Goal: Information Seeking & Learning: Find specific fact

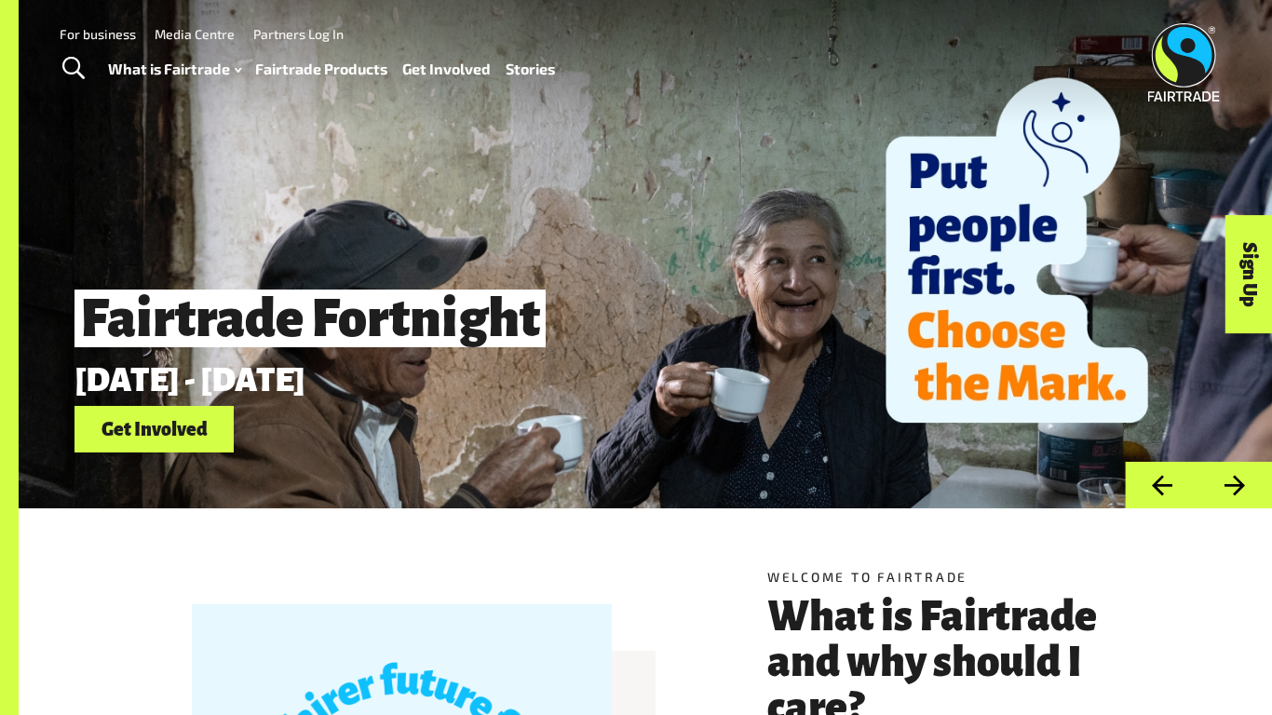
click at [275, 57] on link "Fairtrade Products" at bounding box center [321, 69] width 132 height 27
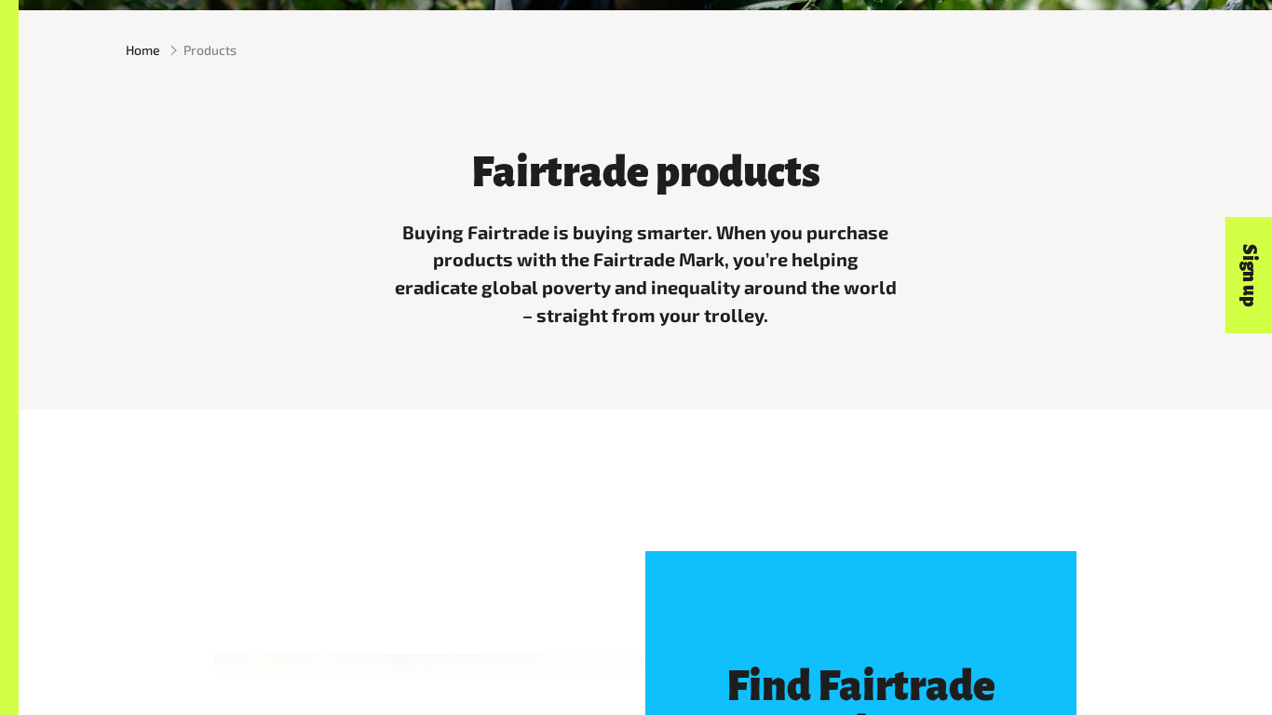
scroll to position [499, 0]
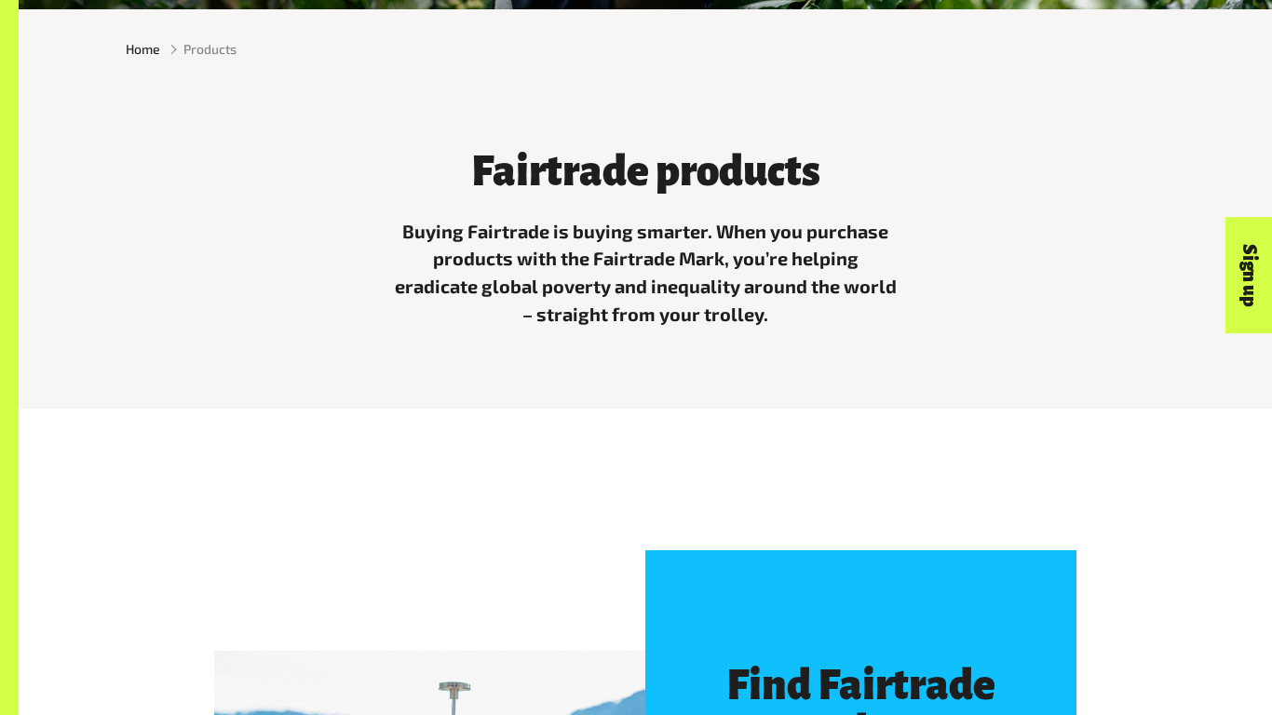
click at [598, 210] on div "Fairtrade products Buying Fairtrade is buying smarter. When you purchase produc…" at bounding box center [645, 235] width 531 height 218
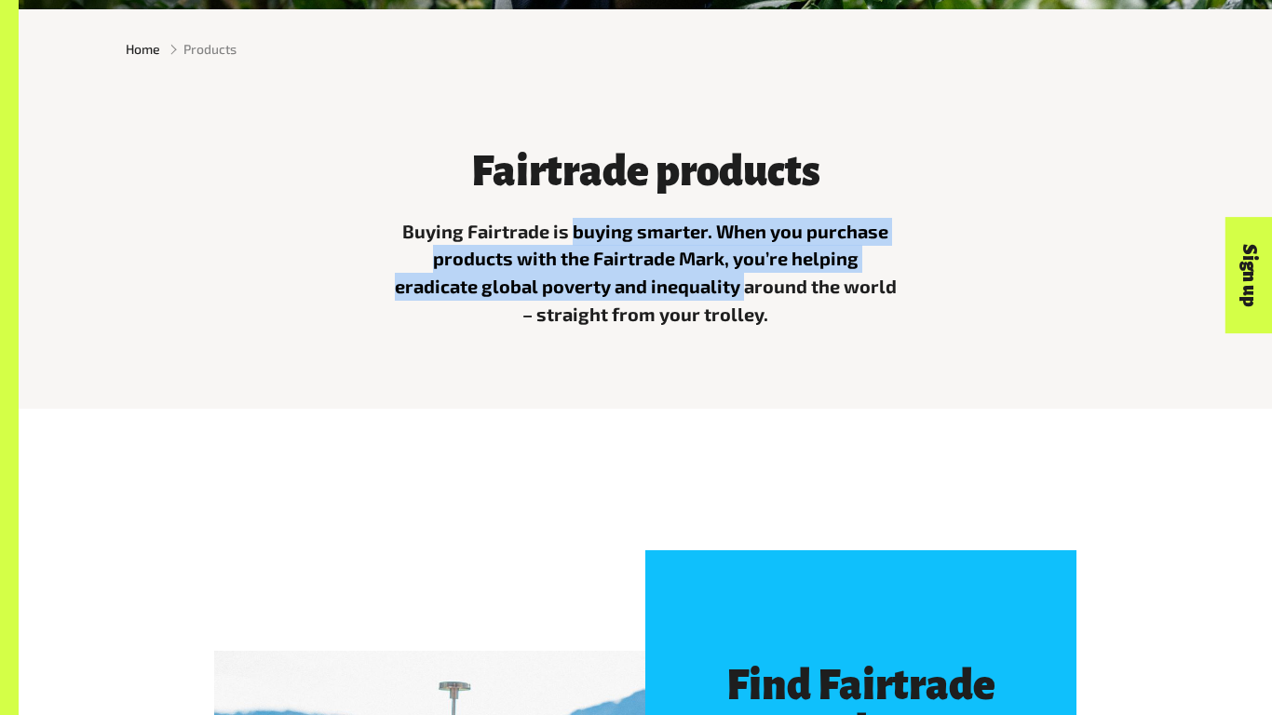
drag, startPoint x: 598, startPoint y: 130, endPoint x: 672, endPoint y: 295, distance: 180.5
click at [672, 295] on div "Fairtrade products Buying Fairtrade is buying smarter. When you purchase produc…" at bounding box center [645, 235] width 531 height 218
click at [672, 295] on p "Buying Fairtrade is buying smarter. When you purchase products with the Fairtra…" at bounding box center [645, 274] width 509 height 112
drag, startPoint x: 672, startPoint y: 295, endPoint x: 428, endPoint y: 233, distance: 251.9
click at [428, 233] on p "Buying Fairtrade is buying smarter. When you purchase products with the Fairtra…" at bounding box center [645, 274] width 509 height 112
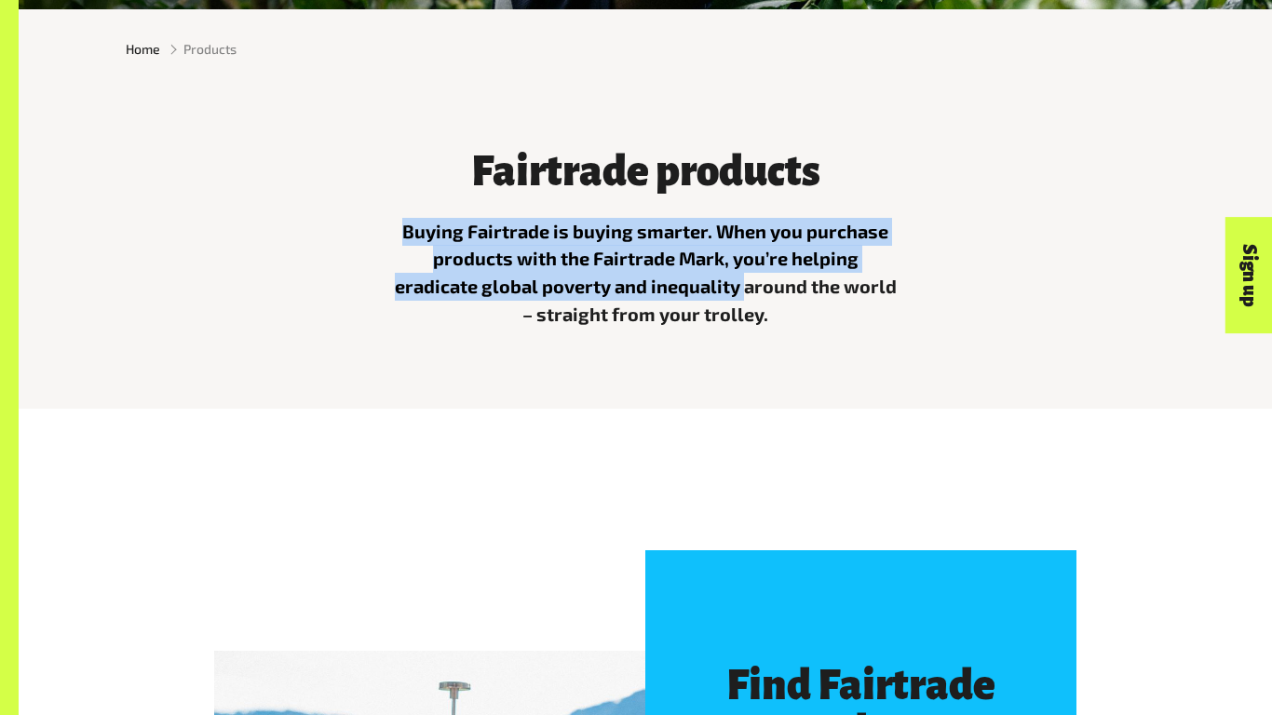
click at [428, 233] on p "Buying Fairtrade is buying smarter. When you purchase products with the Fairtra…" at bounding box center [645, 274] width 509 height 112
drag, startPoint x: 428, startPoint y: 233, endPoint x: 714, endPoint y: 380, distance: 322.4
click at [714, 380] on div "Fairtrade products Buying Fairtrade is buying smarter. When you purchase produc…" at bounding box center [646, 248] width 1254 height 320
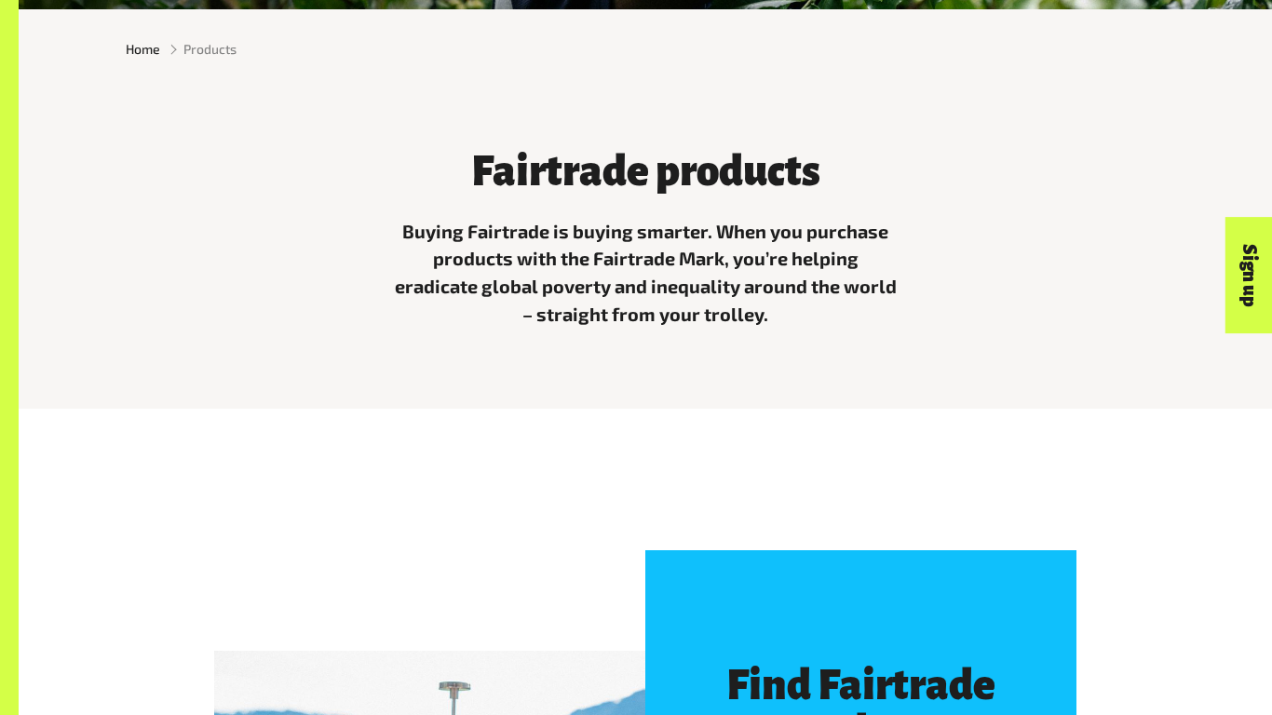
click at [714, 380] on div "Fairtrade products Buying Fairtrade is buying smarter. When you purchase produc…" at bounding box center [646, 248] width 1254 height 320
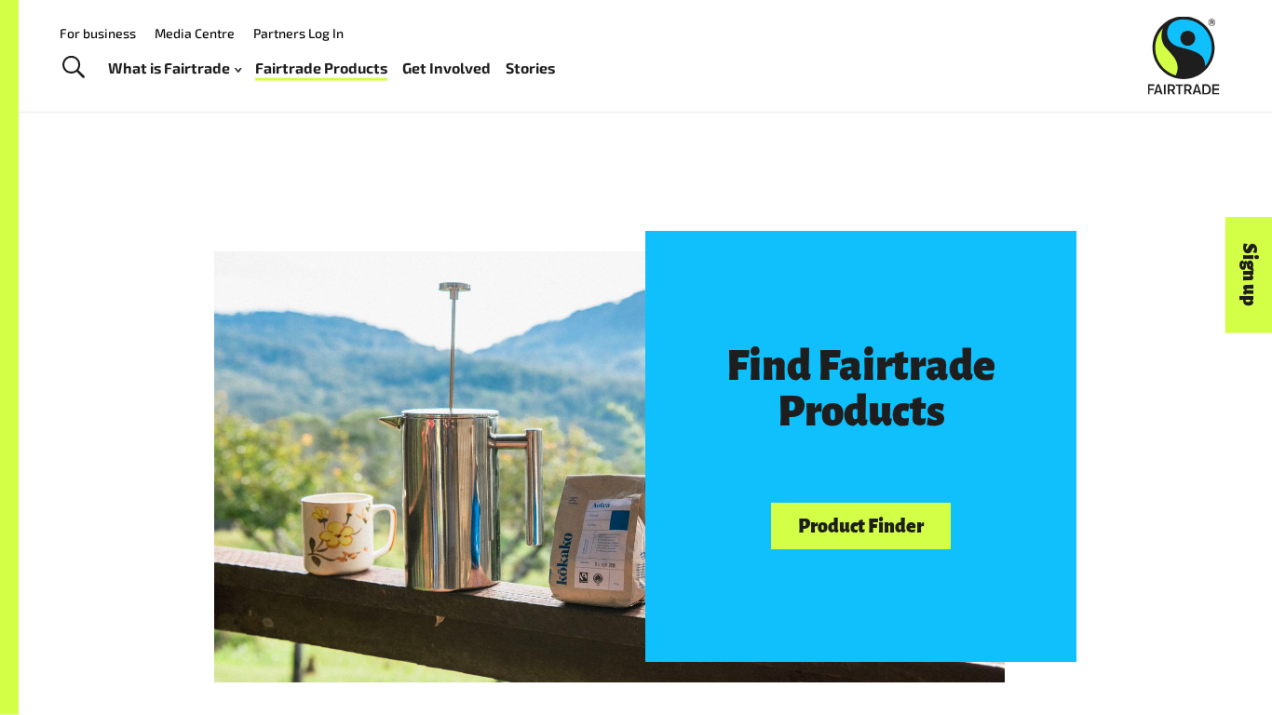
scroll to position [767, 0]
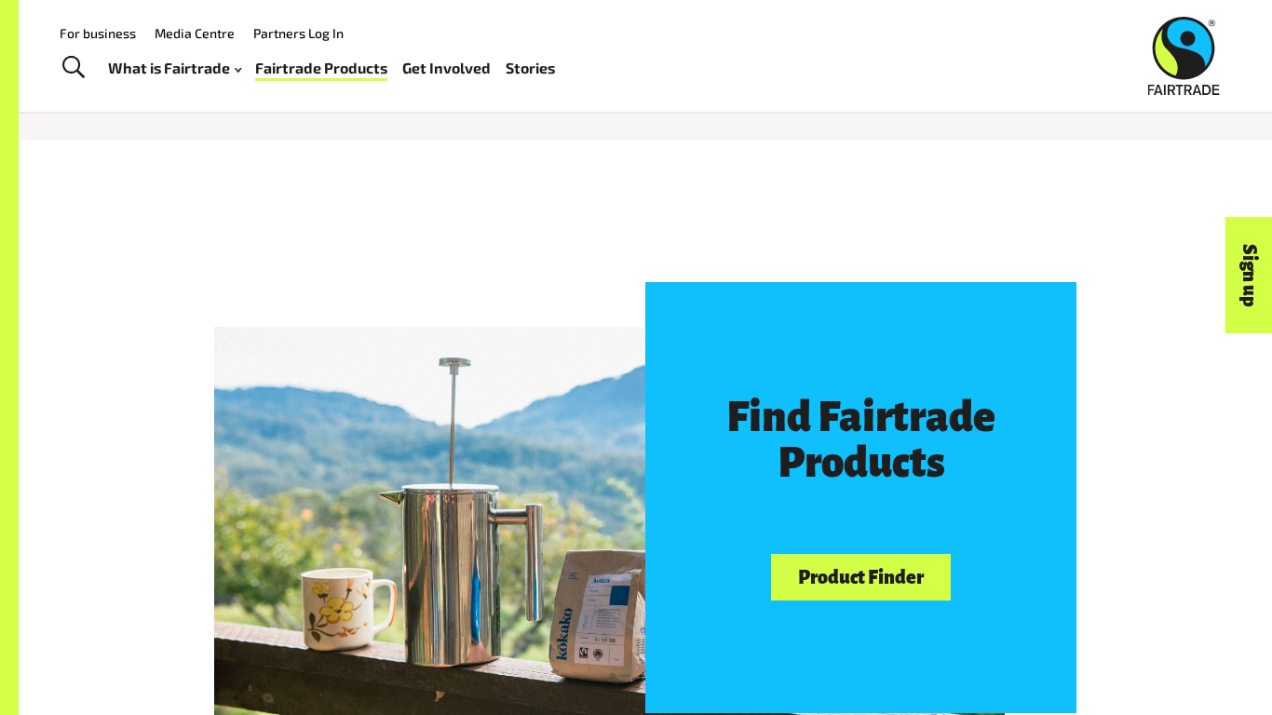
click at [821, 616] on div "Find Fairtrade Products Product Finder" at bounding box center [860, 497] width 431 height 431
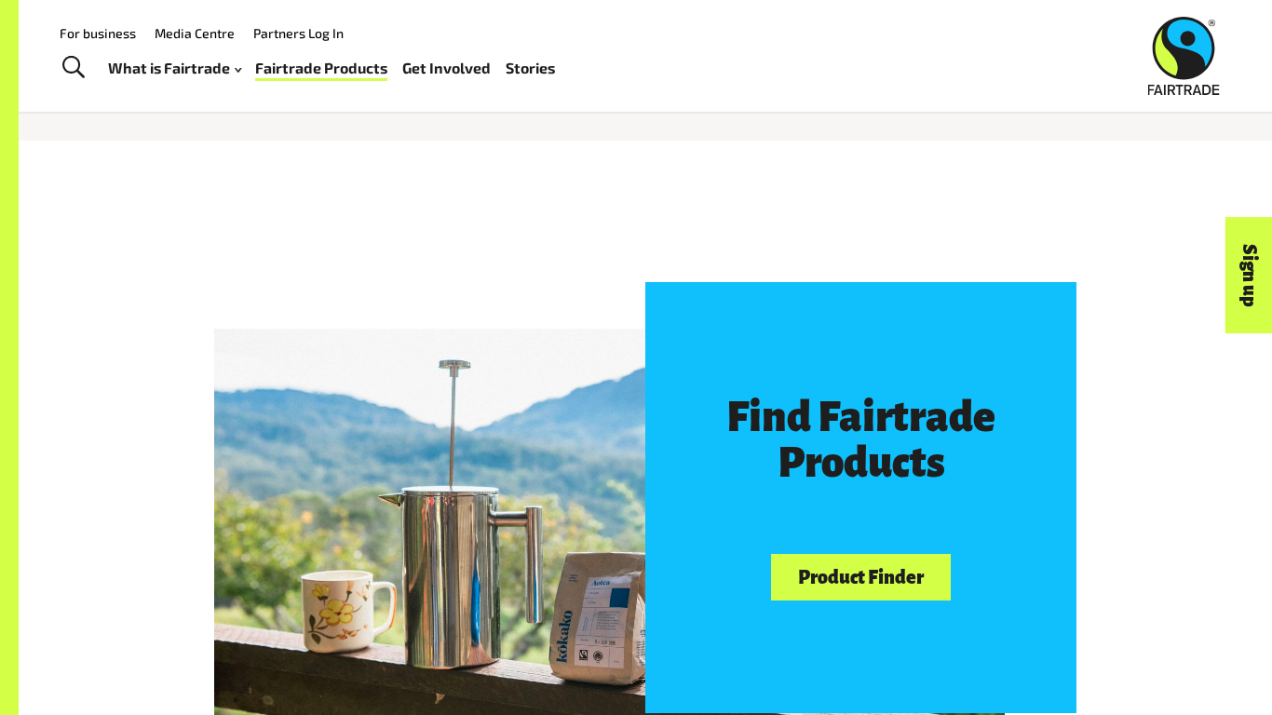
click at [842, 575] on link "Product Finder" at bounding box center [860, 578] width 179 height 48
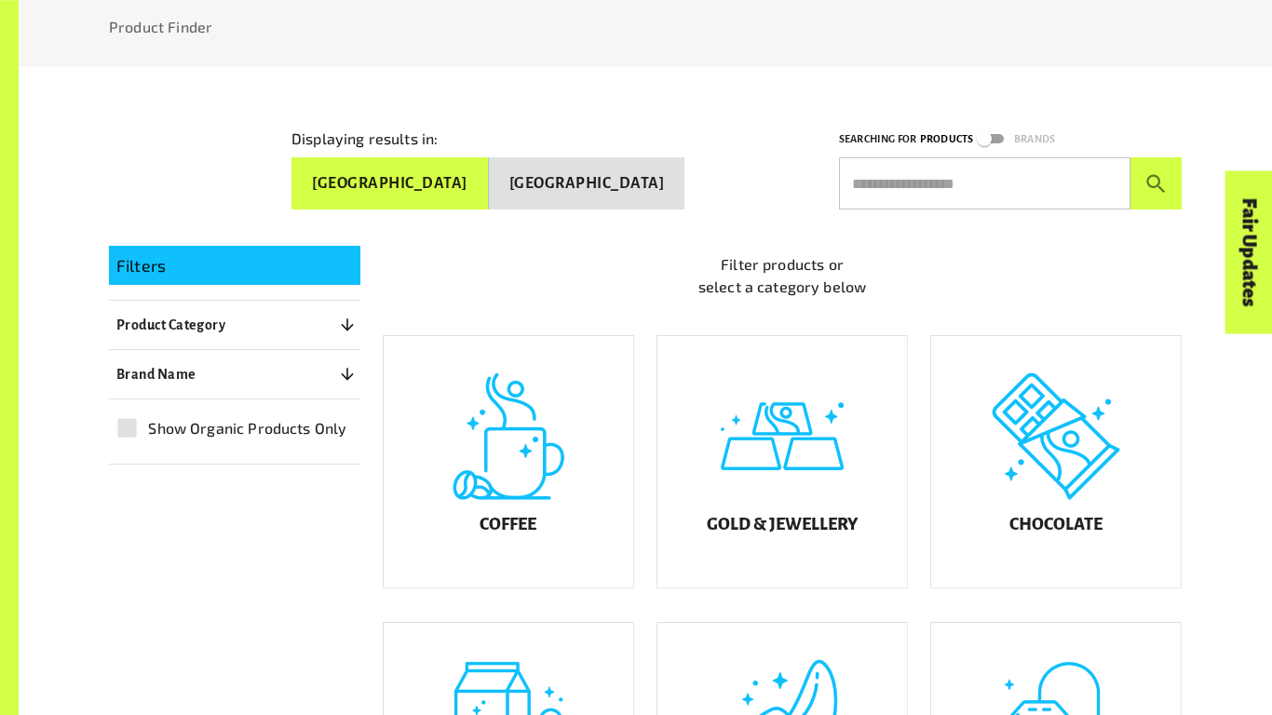
scroll to position [242, 0]
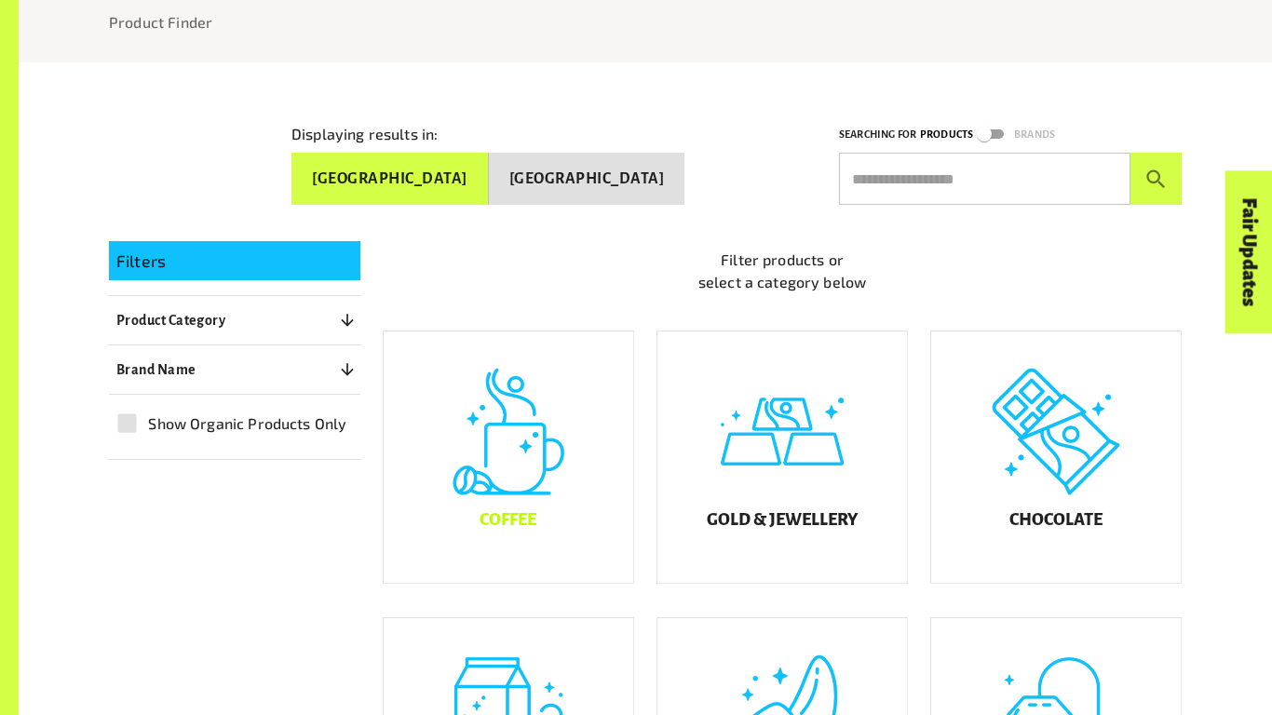
click at [517, 460] on div "Coffee" at bounding box center [509, 457] width 250 height 251
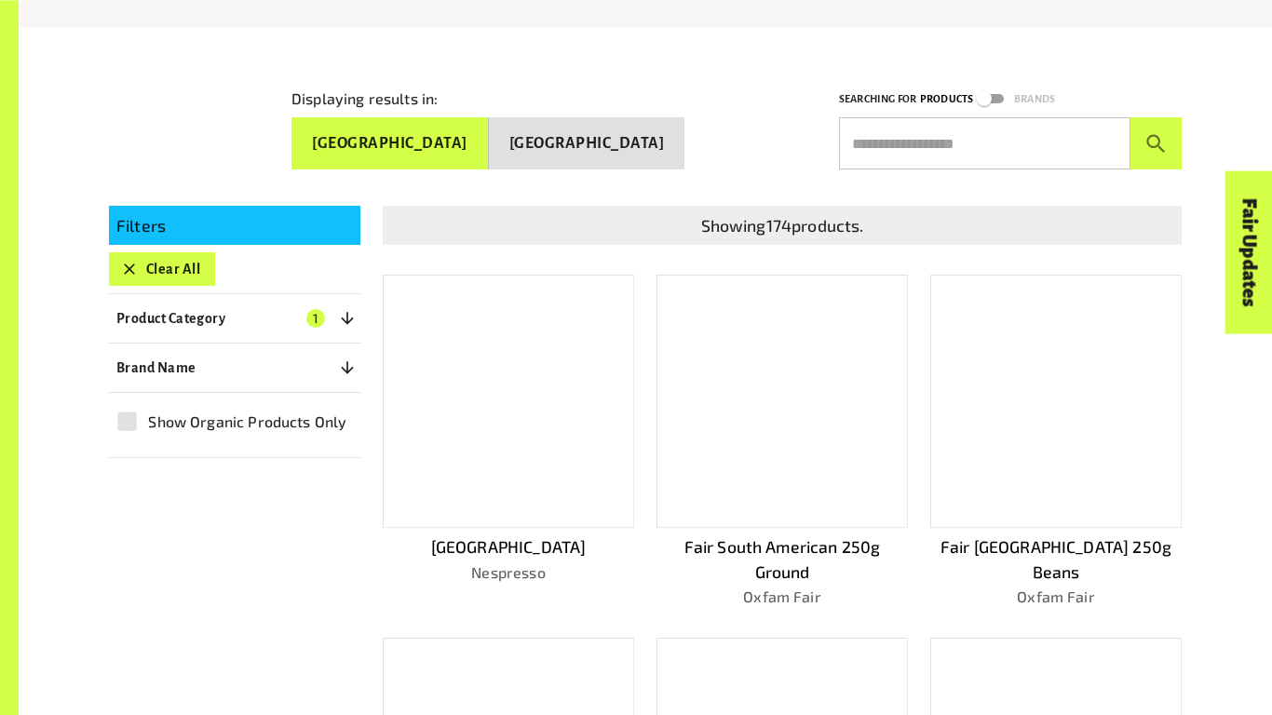
scroll to position [305, 0]
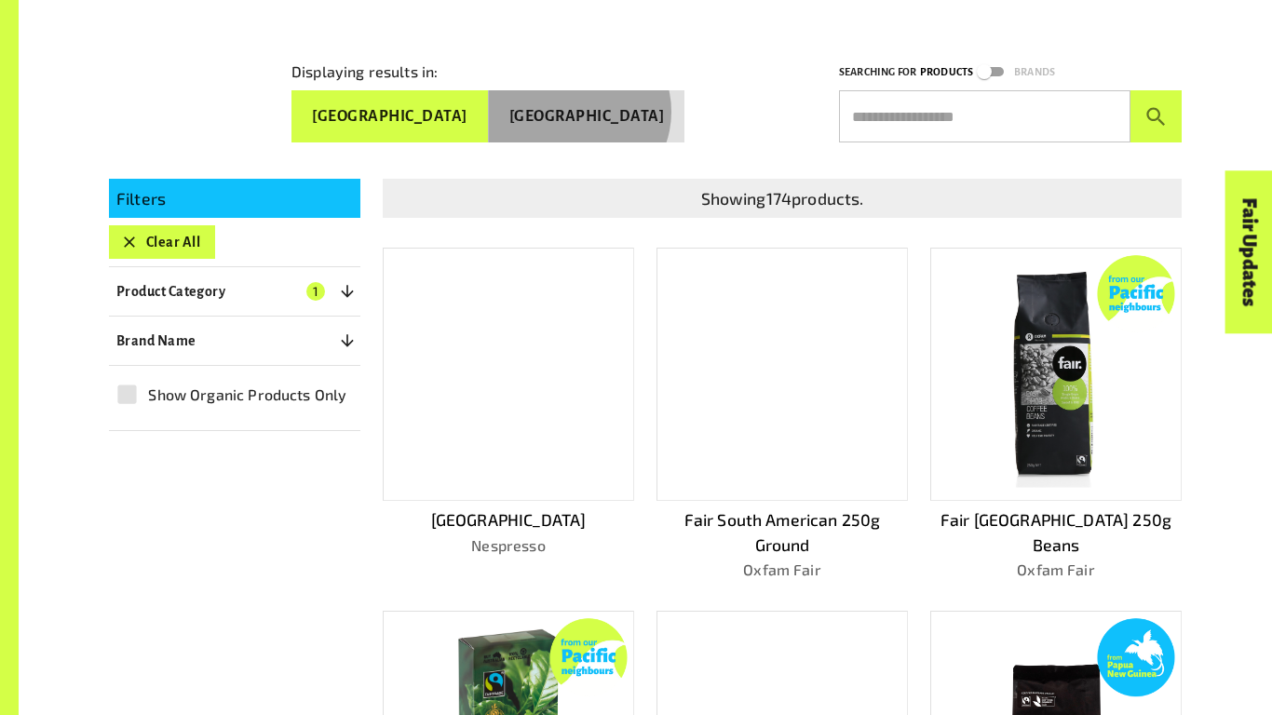
click at [639, 103] on button "[GEOGRAPHIC_DATA]" at bounding box center [587, 116] width 197 height 52
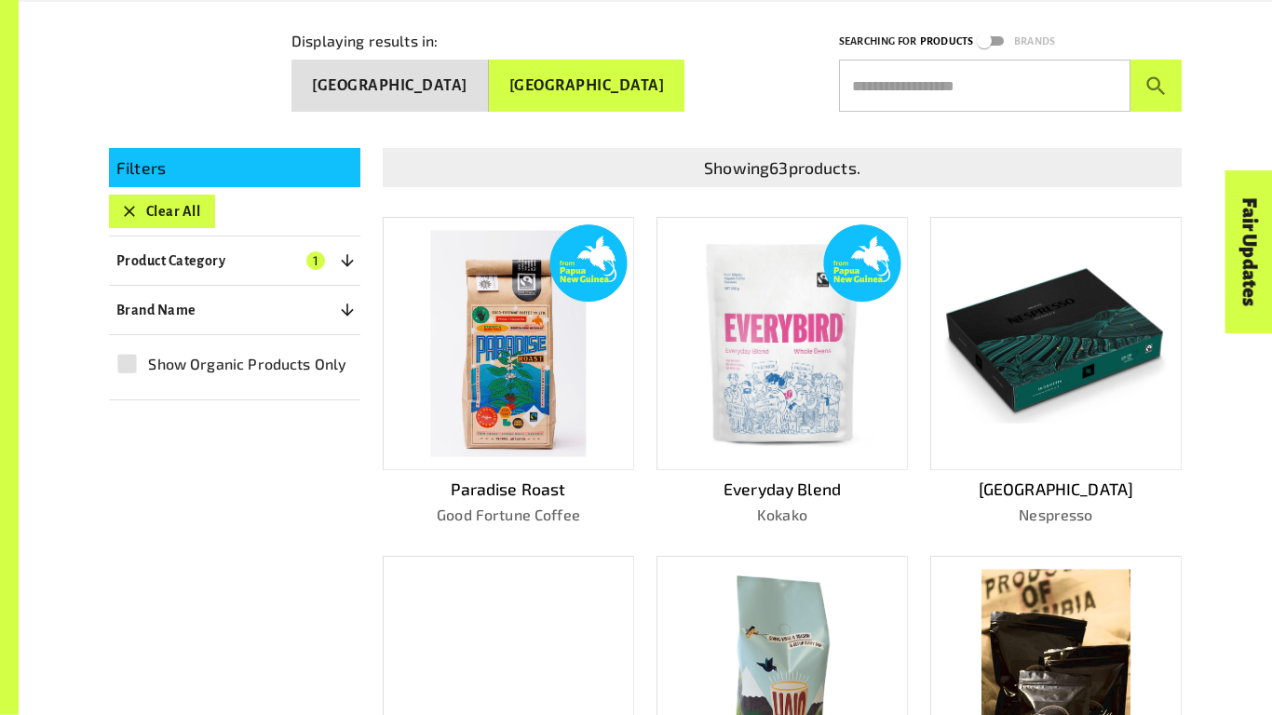
scroll to position [336, 0]
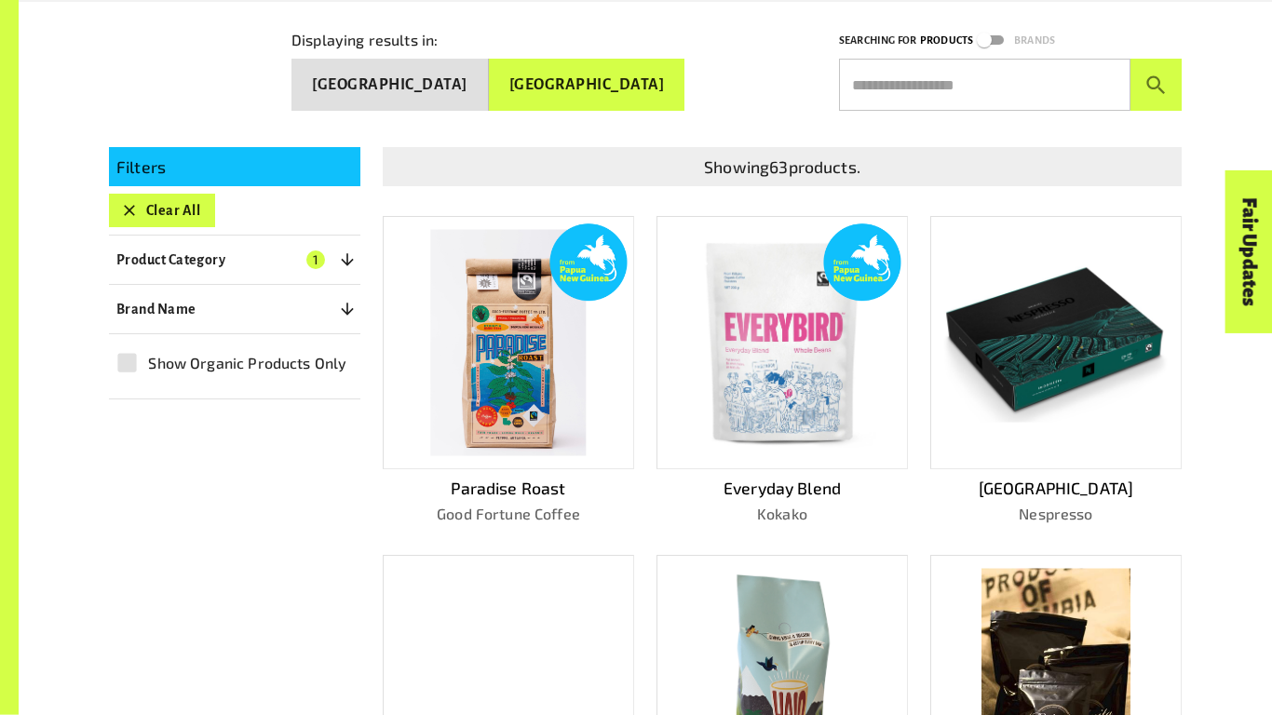
click at [515, 482] on p "Paradise Roast" at bounding box center [508, 488] width 251 height 24
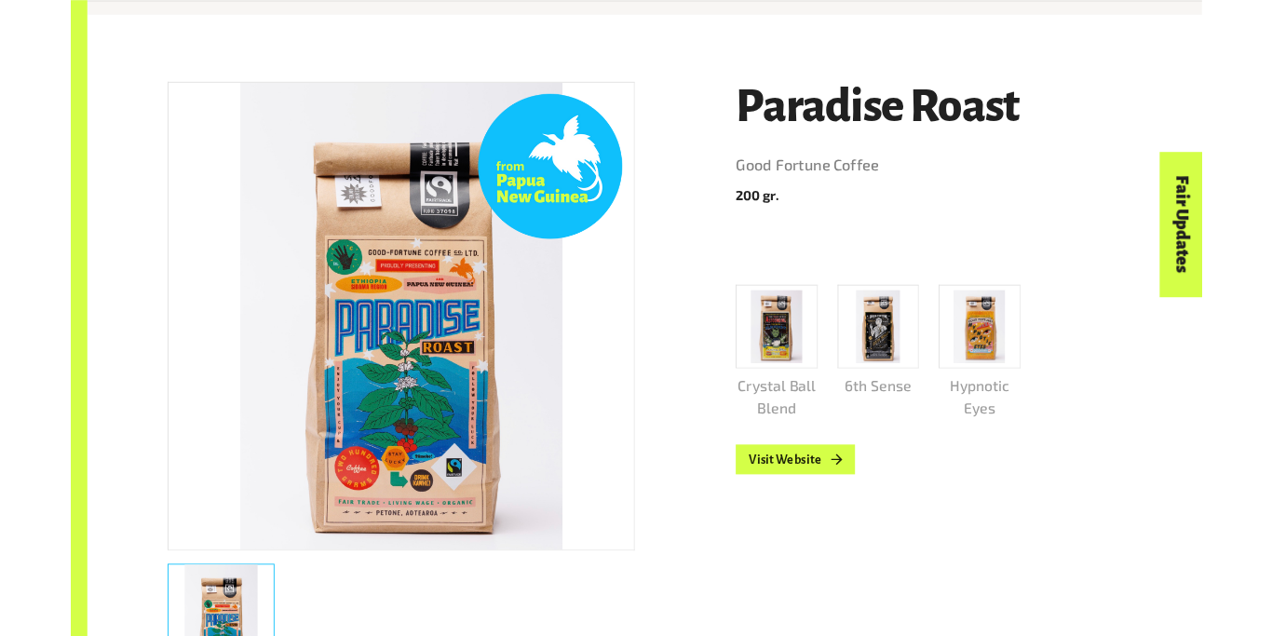
scroll to position [306, 0]
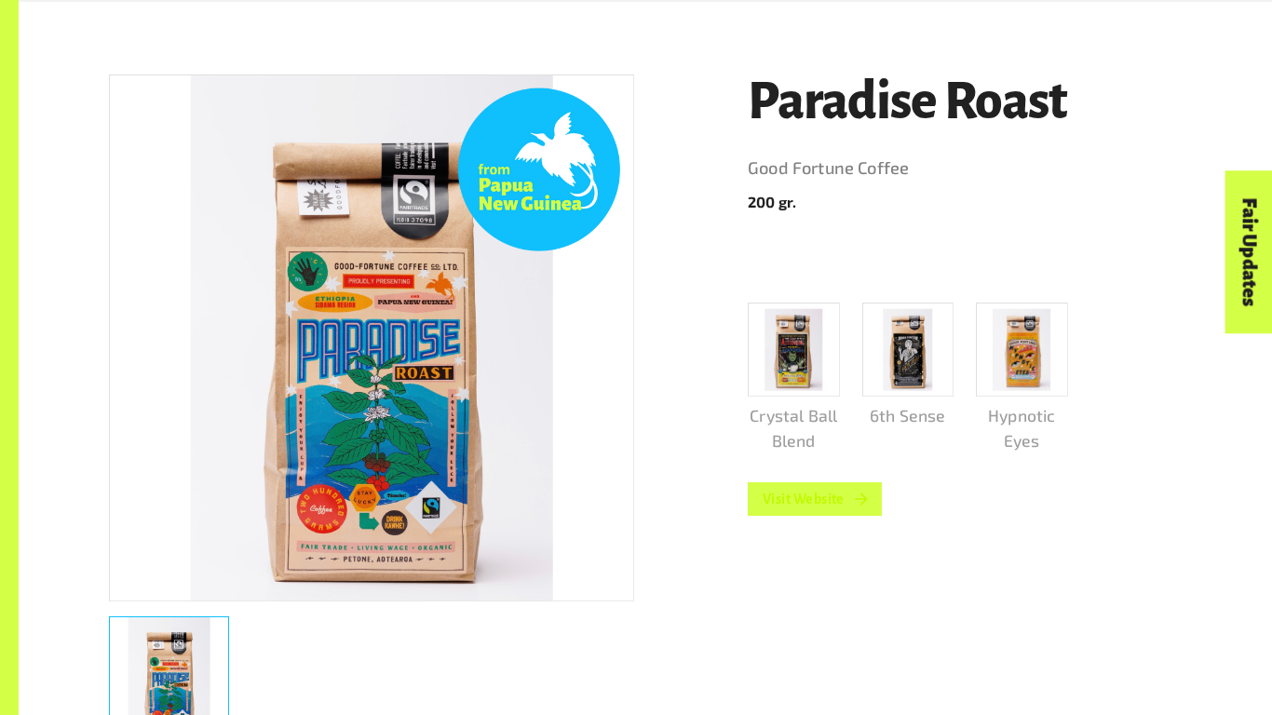
click at [858, 499] on icon at bounding box center [861, 499] width 12 height 12
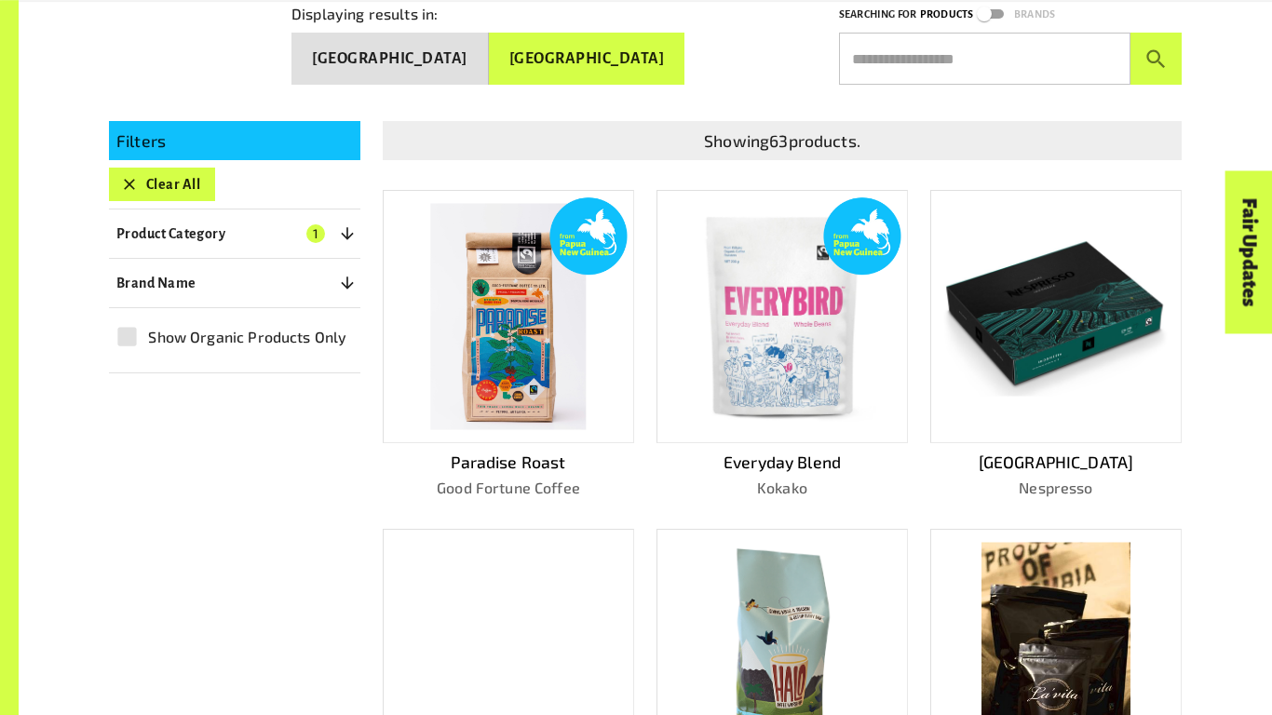
scroll to position [526, 0]
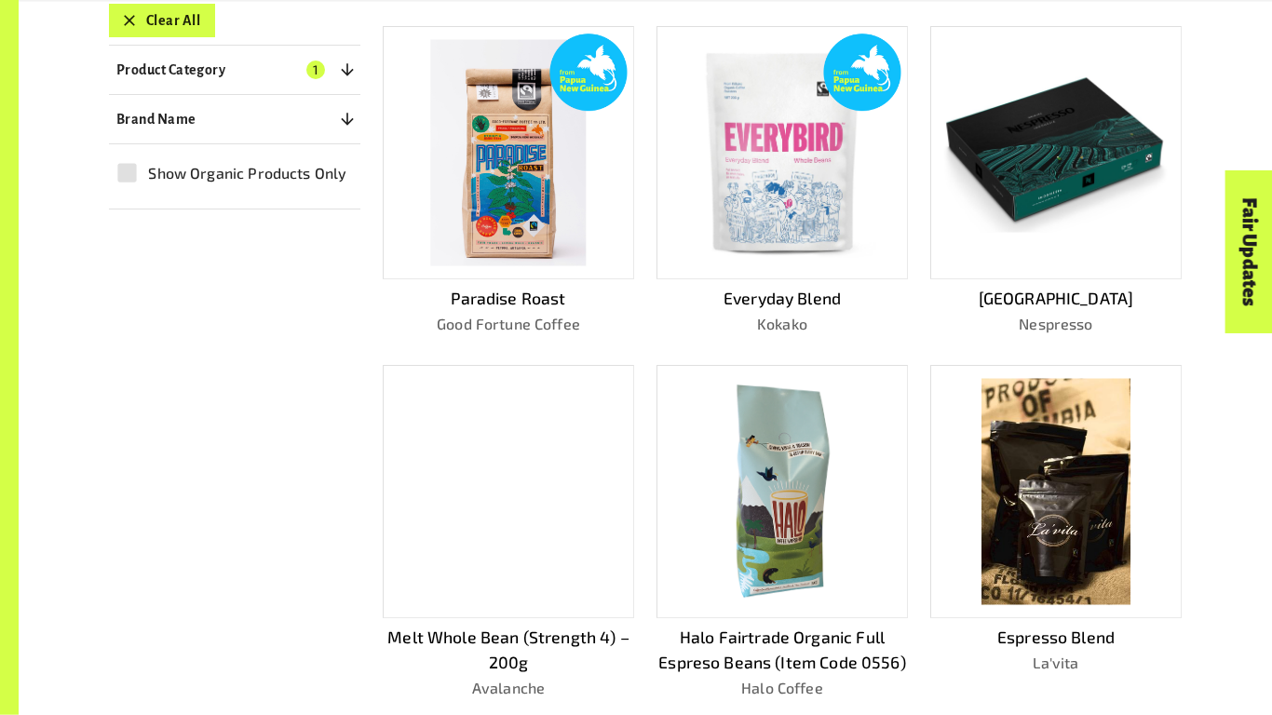
click at [1074, 206] on img at bounding box center [1056, 153] width 224 height 159
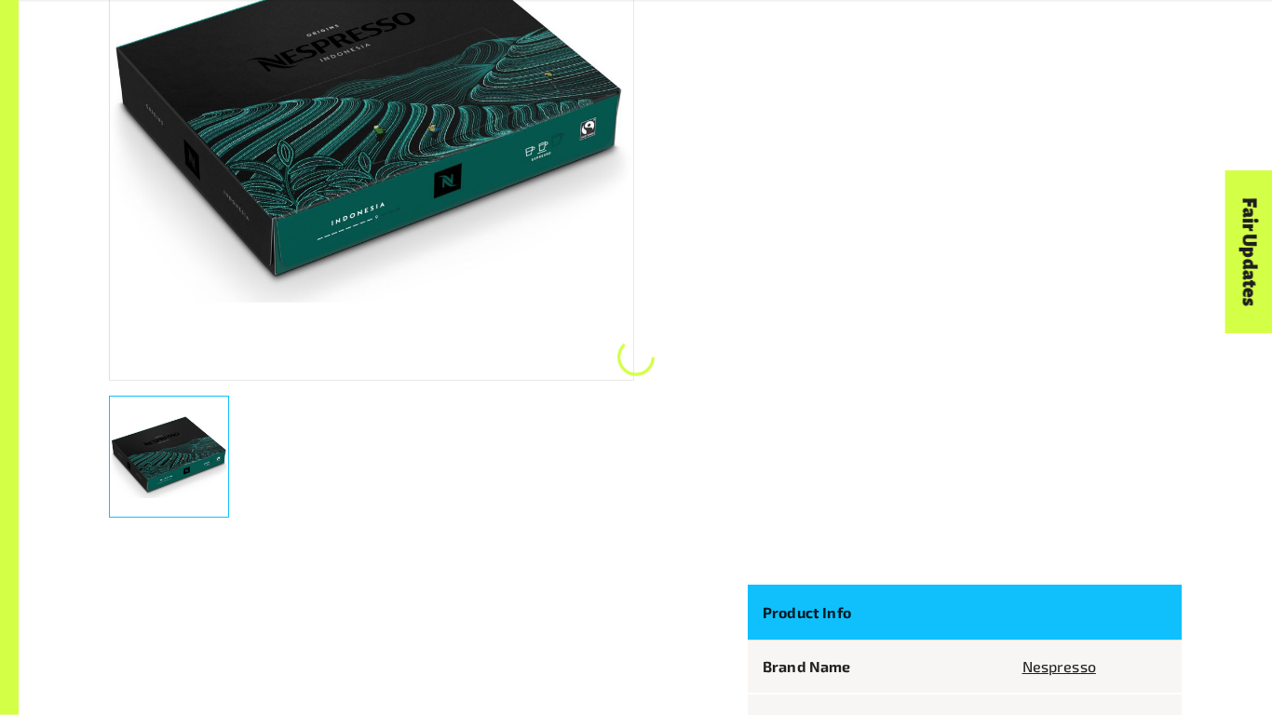
scroll to position [467, 0]
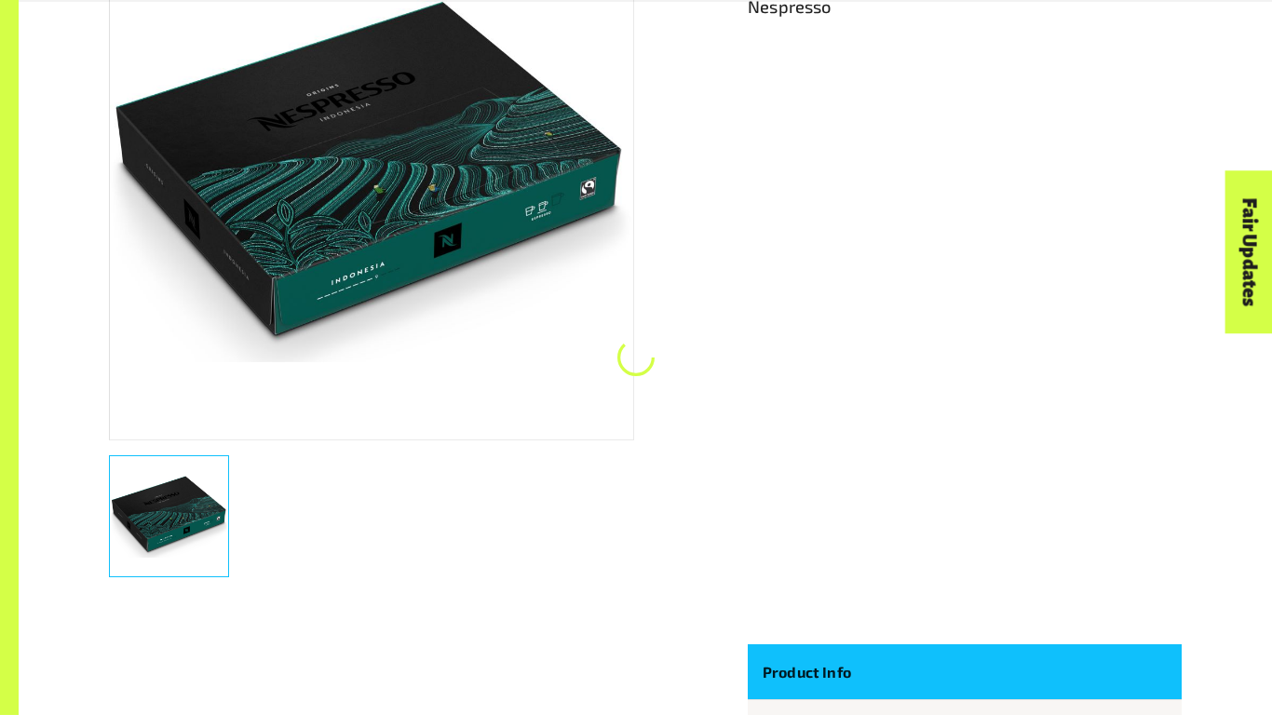
click at [1074, 206] on div "Indonesia Nespresso" at bounding box center [954, 241] width 456 height 701
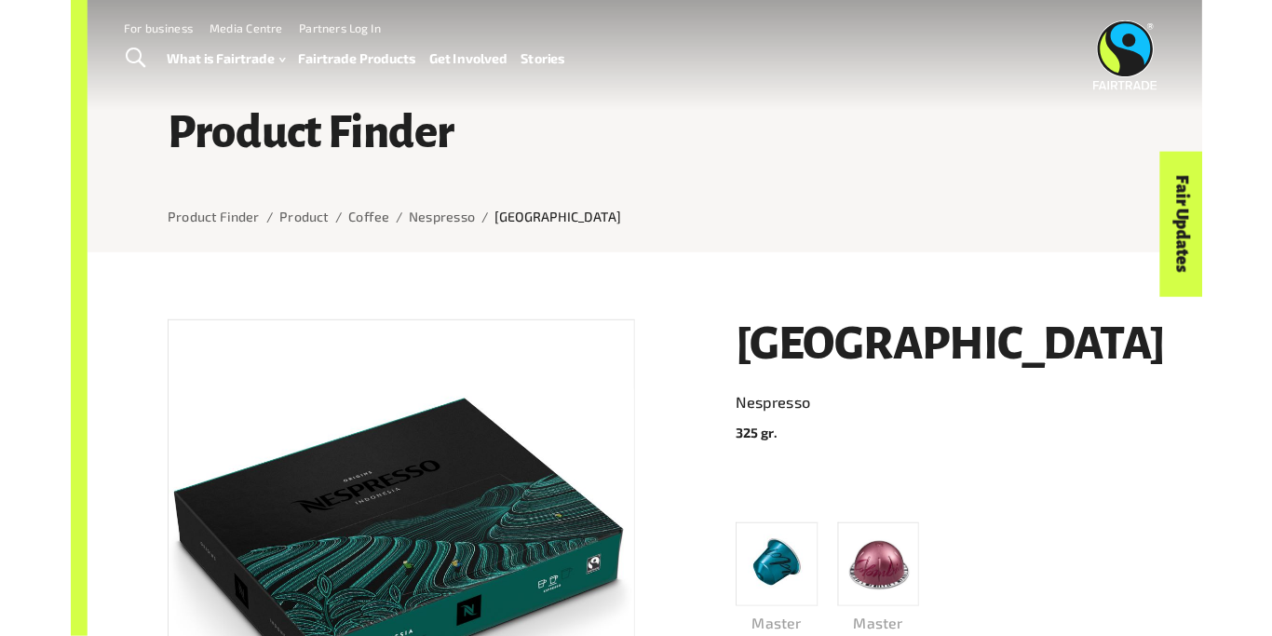
scroll to position [0, 0]
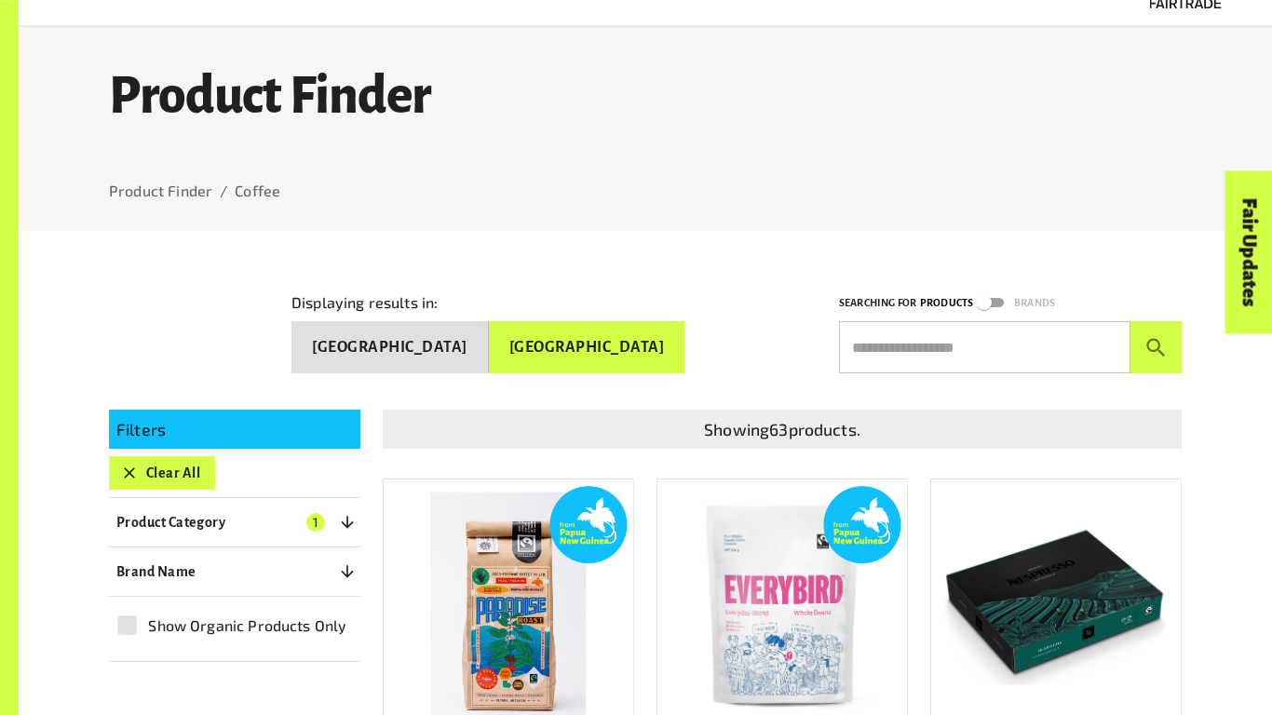
scroll to position [92, 0]
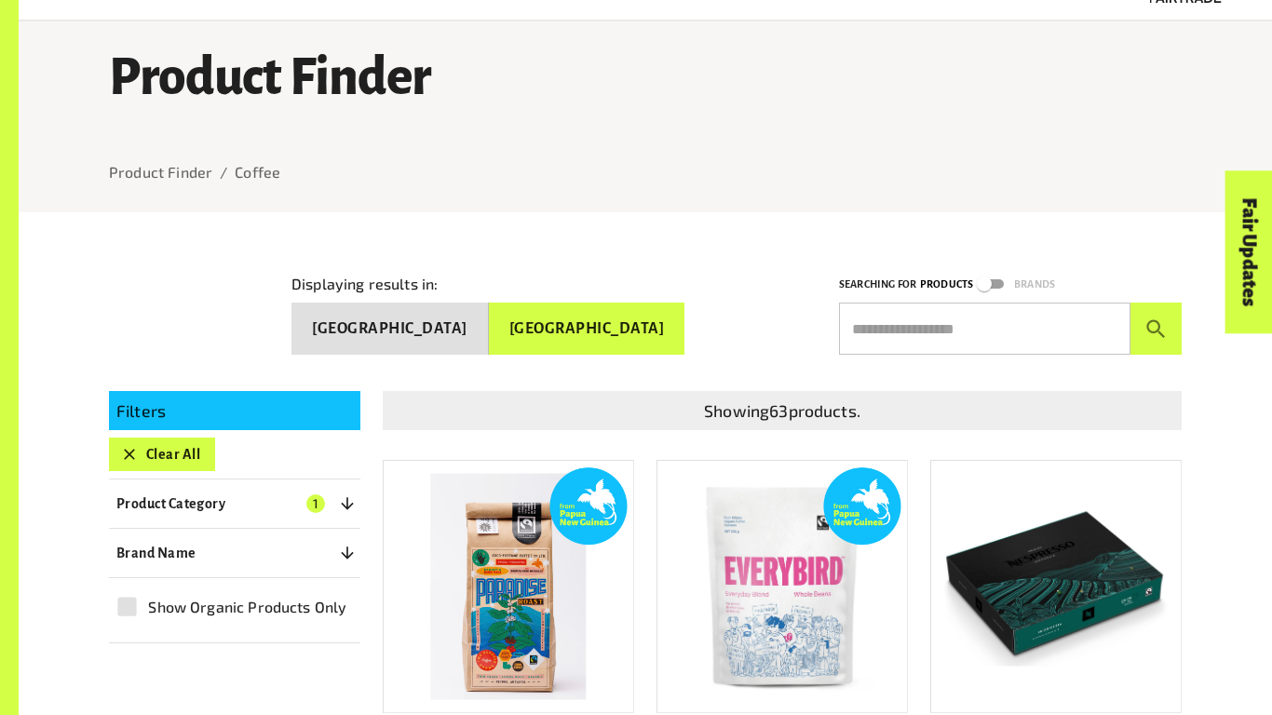
click at [642, 285] on div "Displaying results in: [GEOGRAPHIC_DATA] [GEOGRAPHIC_DATA]" at bounding box center [543, 299] width 548 height 112
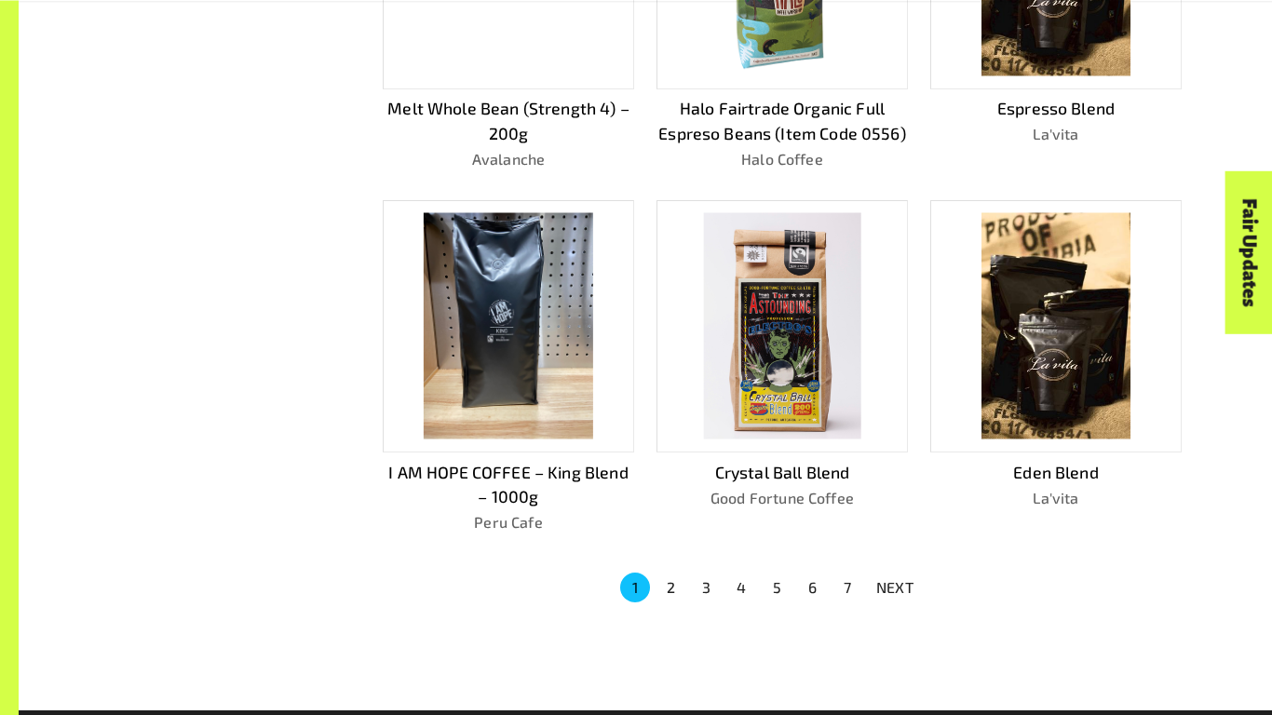
scroll to position [1056, 0]
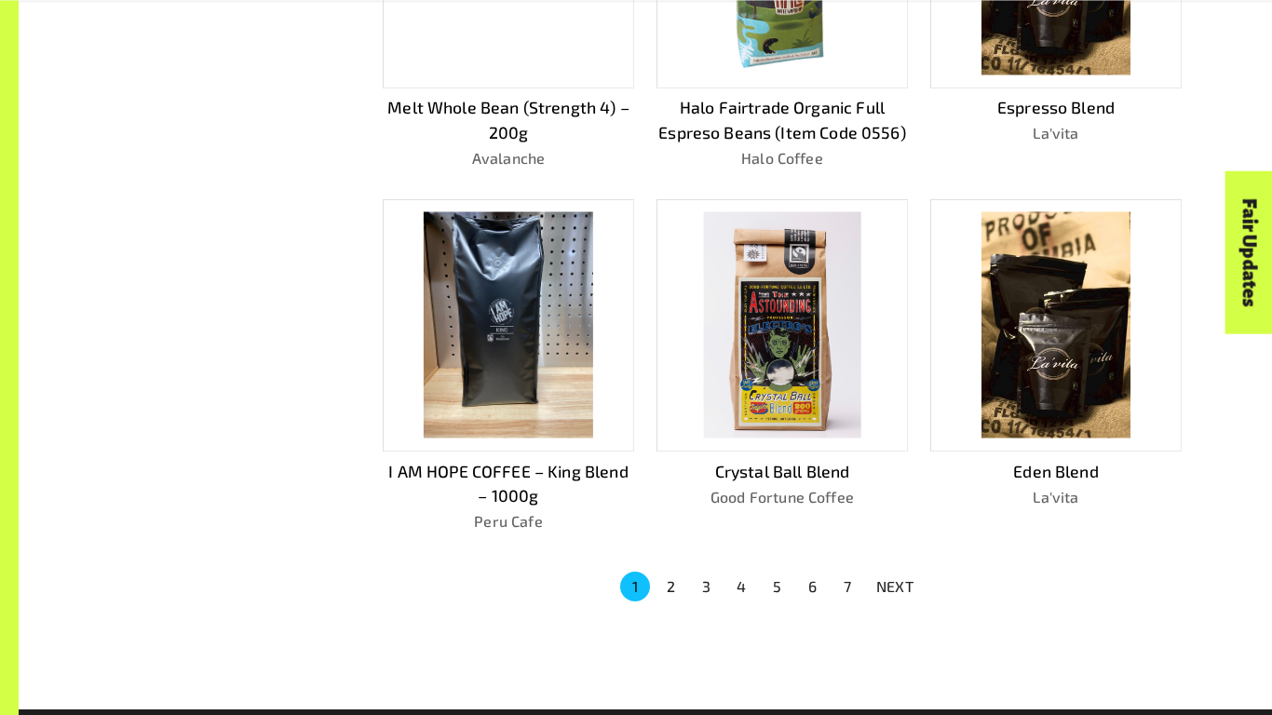
click at [684, 588] on li "2" at bounding box center [670, 587] width 35 height 30
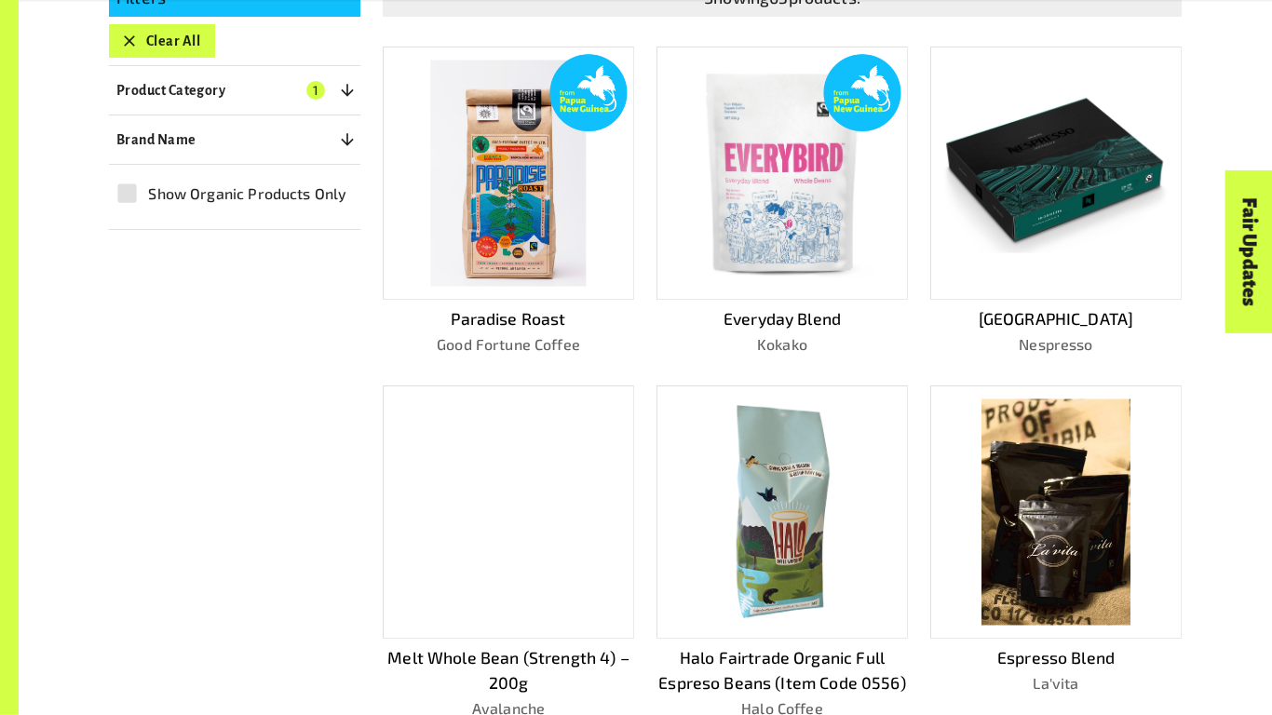
scroll to position [507, 0]
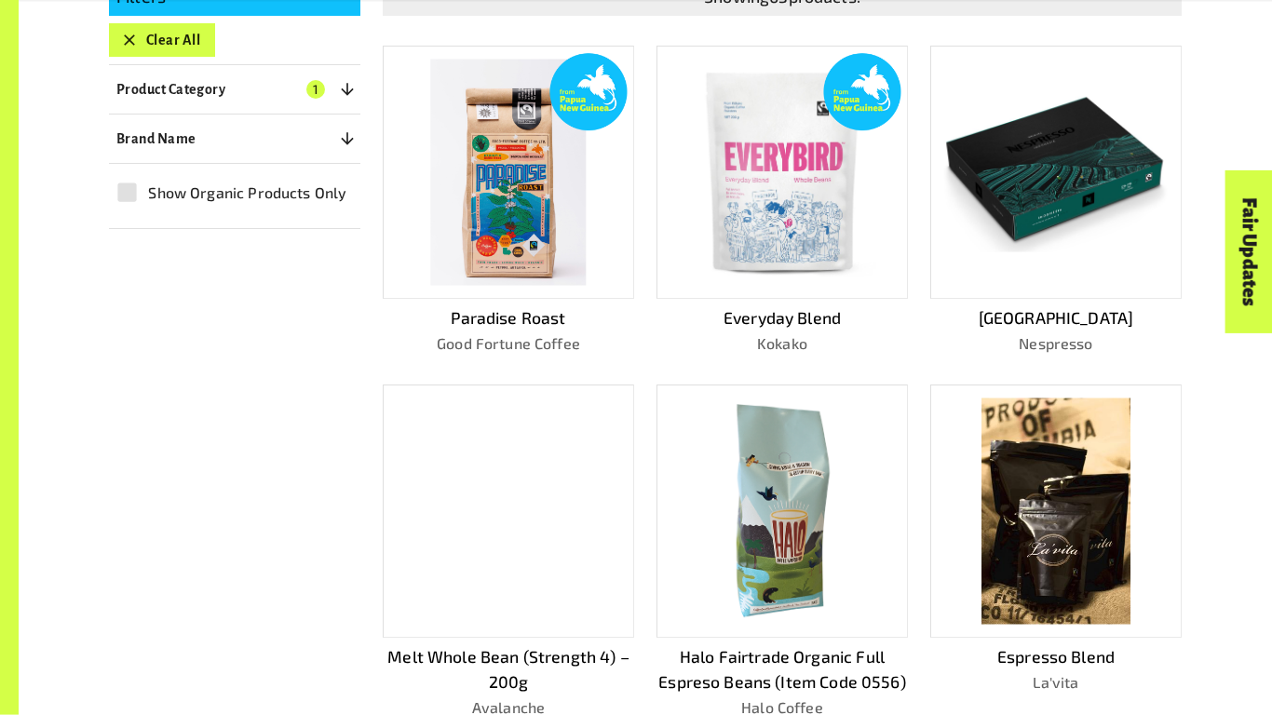
click at [765, 234] on img at bounding box center [782, 173] width 188 height 226
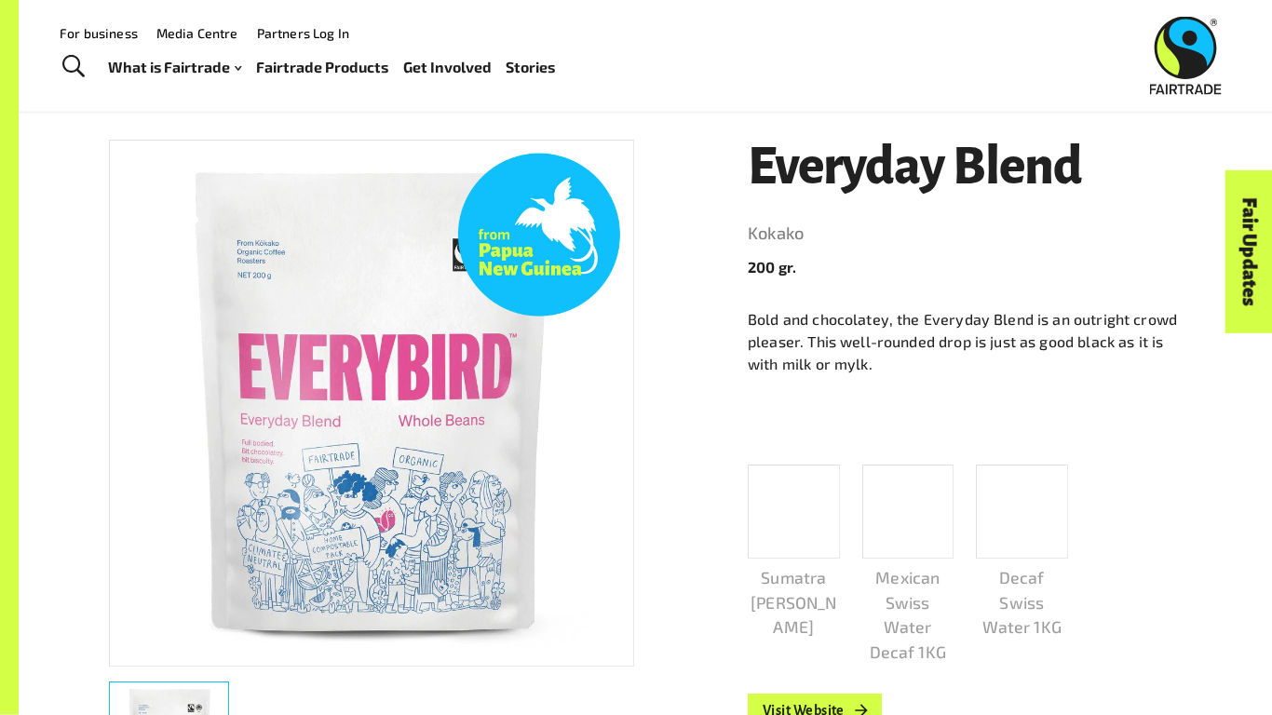
scroll to position [238, 0]
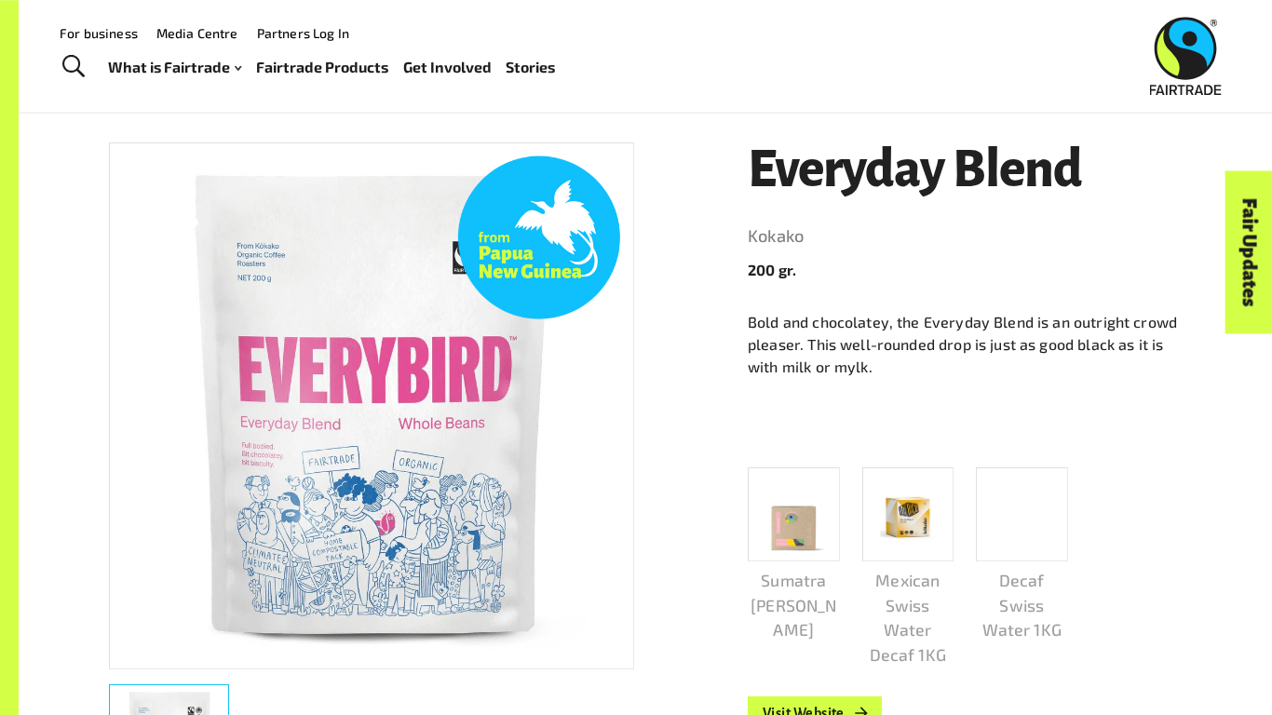
click at [754, 328] on p "Bold and chocolatey, the Everyday Blend is an outright crowd pleaser. This well…" at bounding box center [965, 344] width 434 height 67
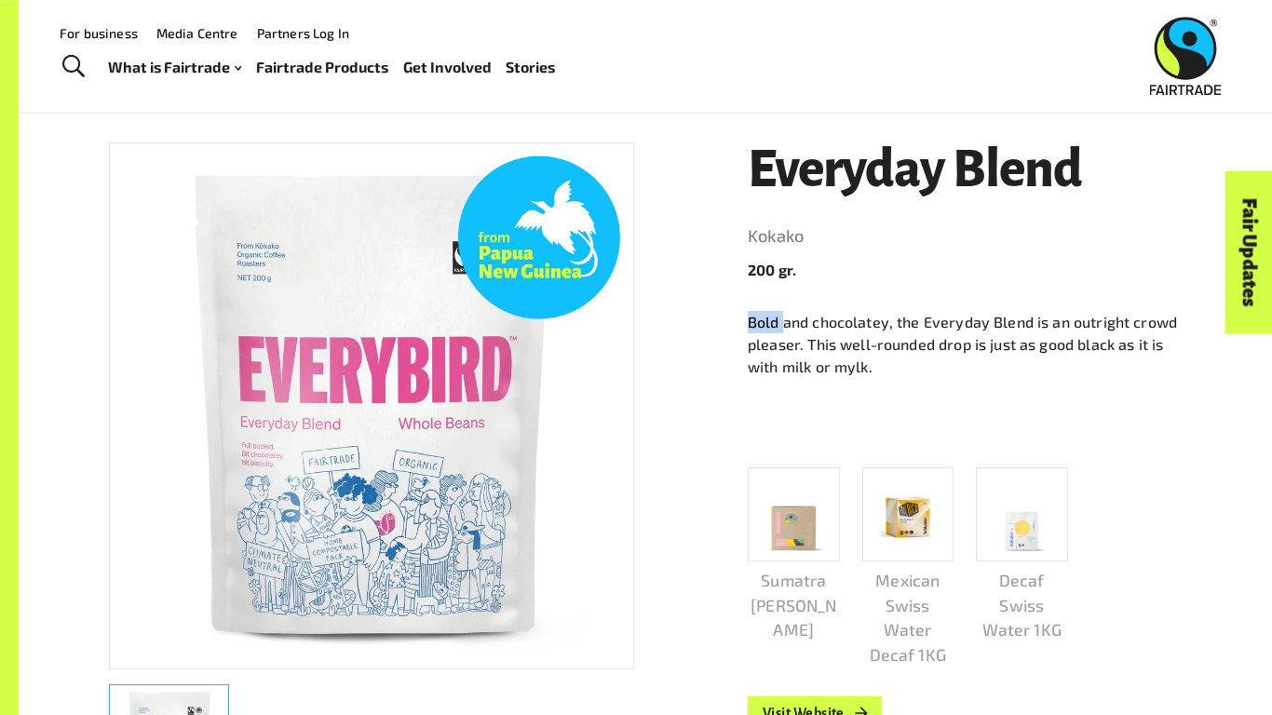
click at [754, 328] on p "Bold and chocolatey, the Everyday Blend is an outright crowd pleaser. This well…" at bounding box center [965, 344] width 434 height 67
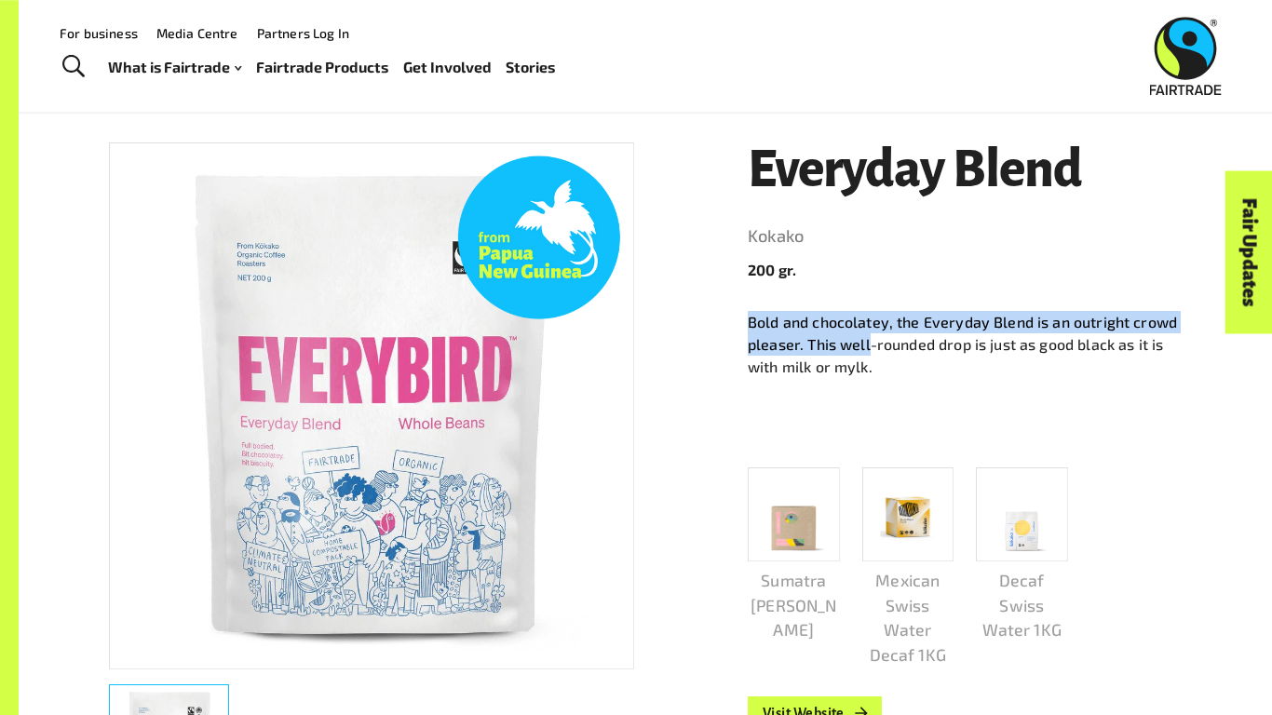
drag, startPoint x: 754, startPoint y: 328, endPoint x: 856, endPoint y: 340, distance: 103.2
click at [856, 340] on p "Bold and chocolatey, the Everyday Blend is an outright crowd pleaser. This well…" at bounding box center [965, 344] width 434 height 67
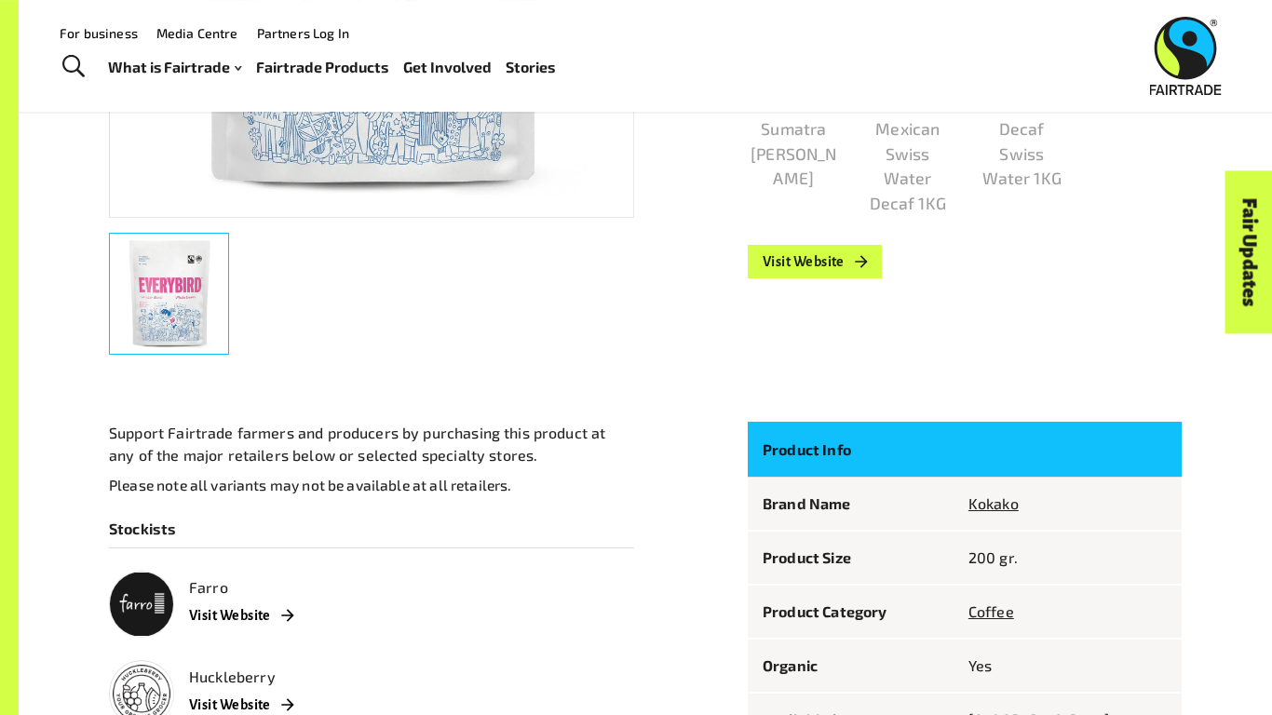
scroll to position [687, 0]
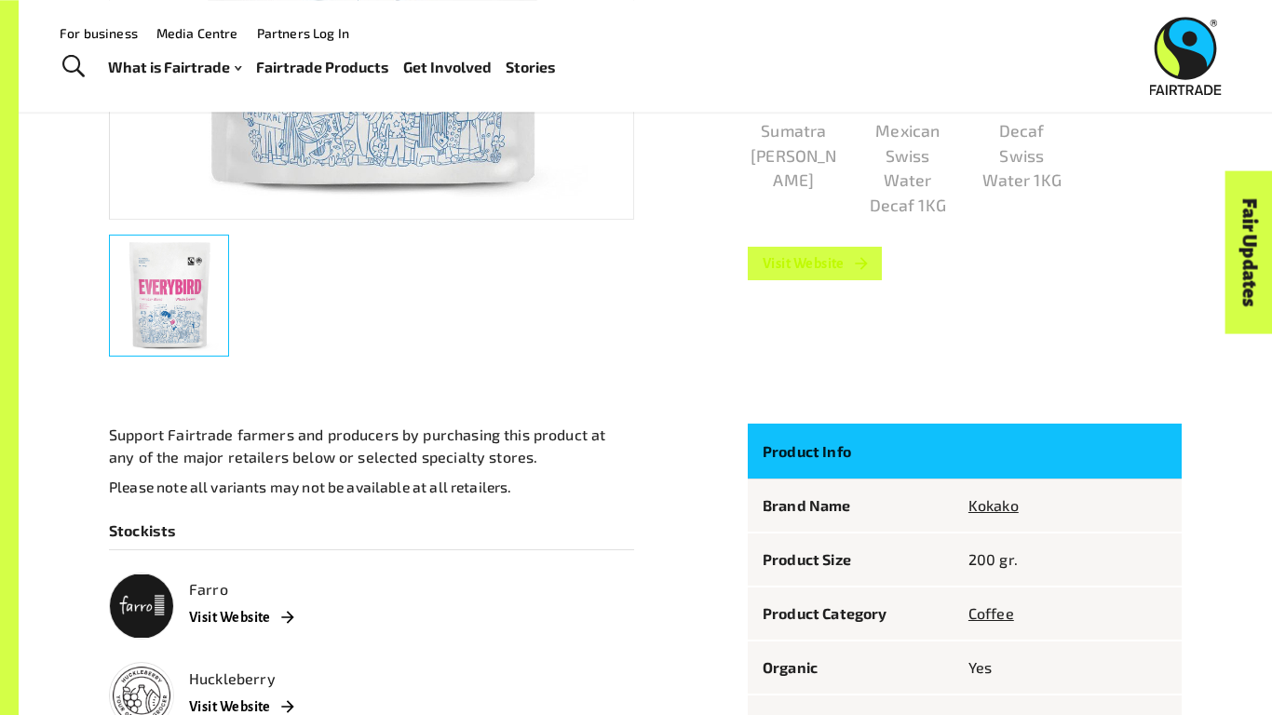
click at [798, 254] on link "Visit Website" at bounding box center [815, 264] width 134 height 34
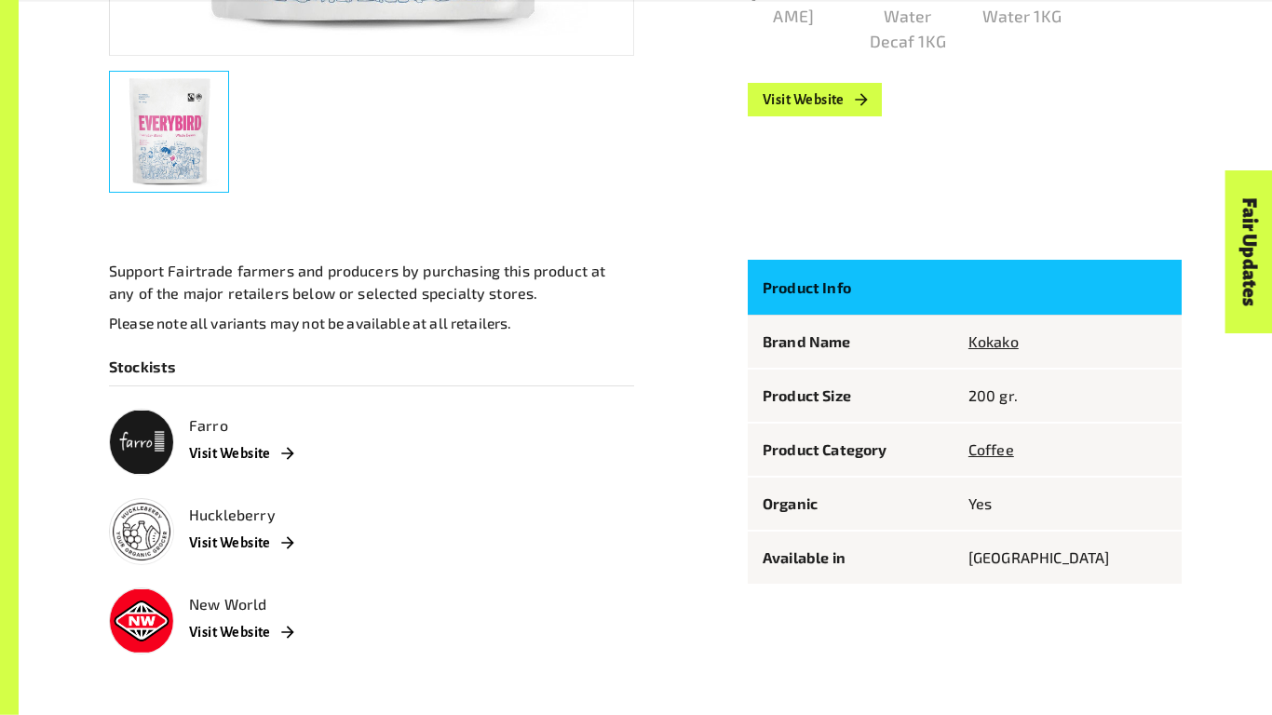
click at [881, 459] on p "Product Category" at bounding box center [851, 450] width 176 height 22
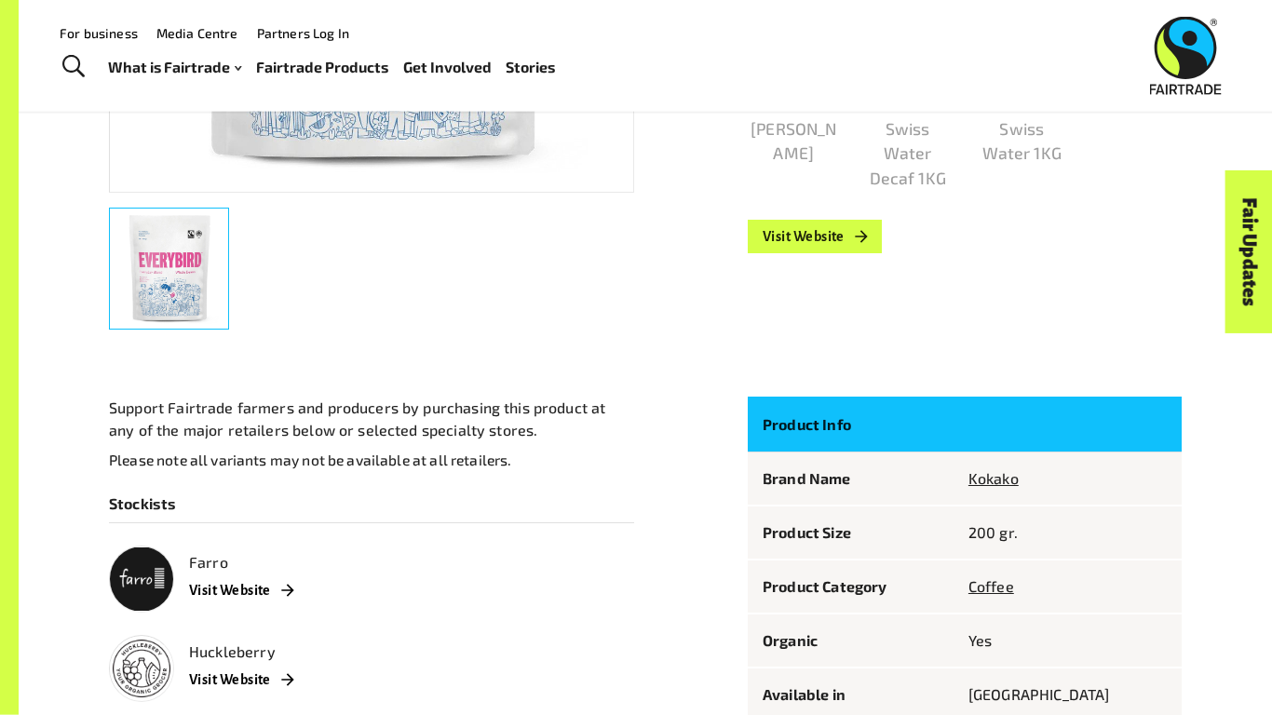
click at [881, 459] on td "Brand Name" at bounding box center [851, 480] width 206 height 54
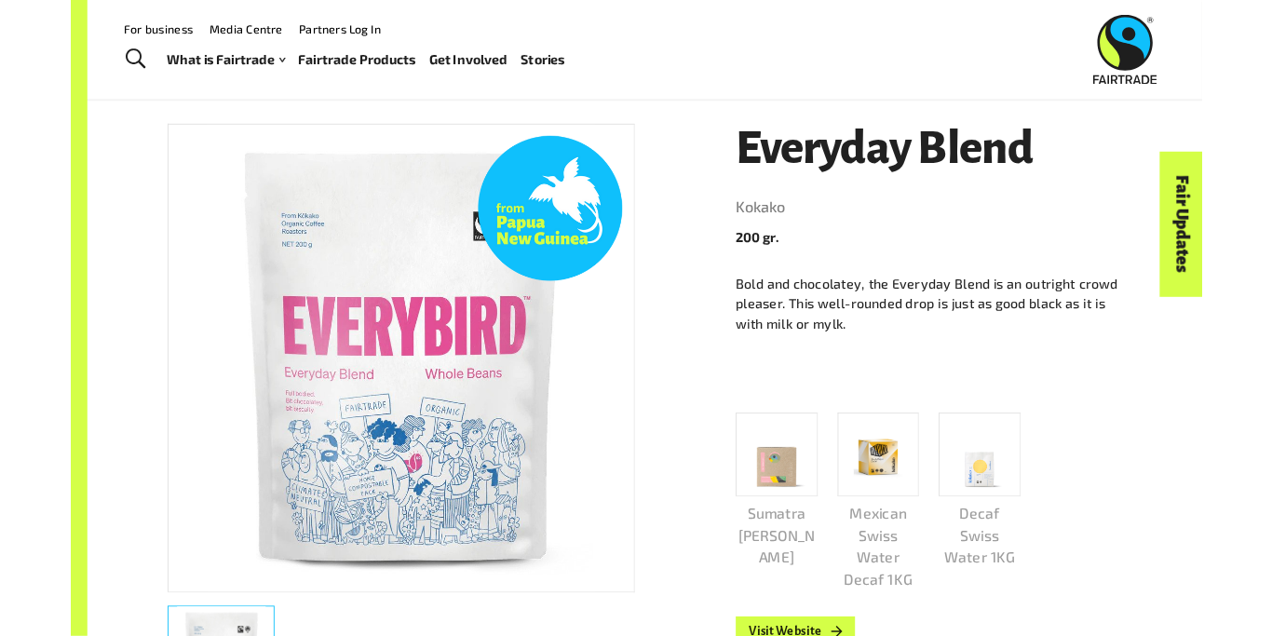
scroll to position [227, 0]
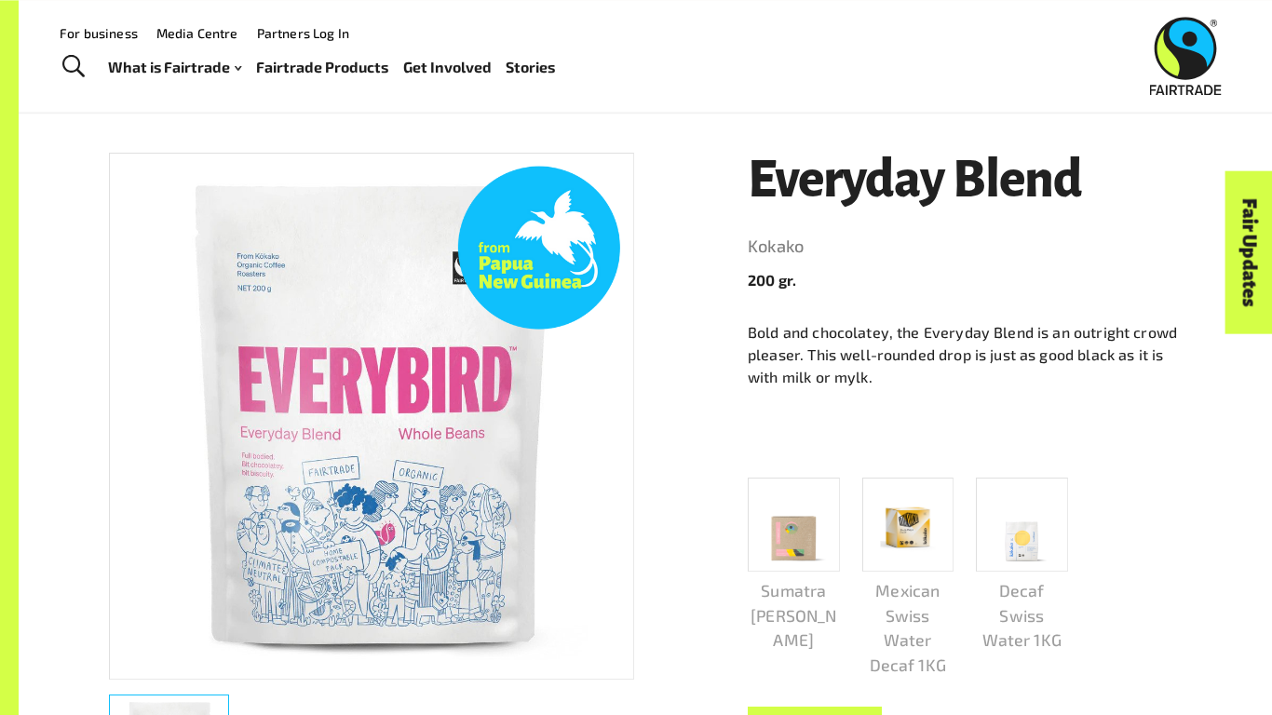
click at [1045, 360] on p "Bold and chocolatey, the Everyday Blend is an outright crowd pleaser. This well…" at bounding box center [965, 354] width 434 height 67
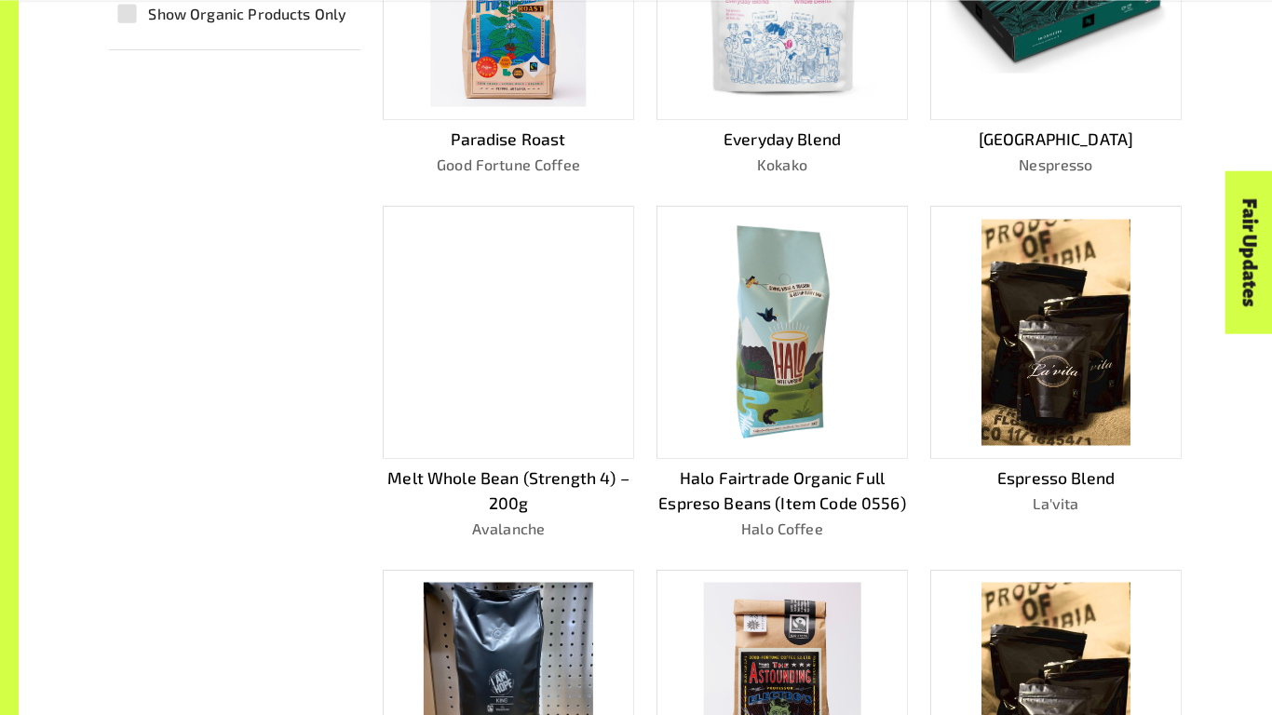
scroll to position [686, 0]
click at [561, 393] on div at bounding box center [508, 331] width 251 height 253
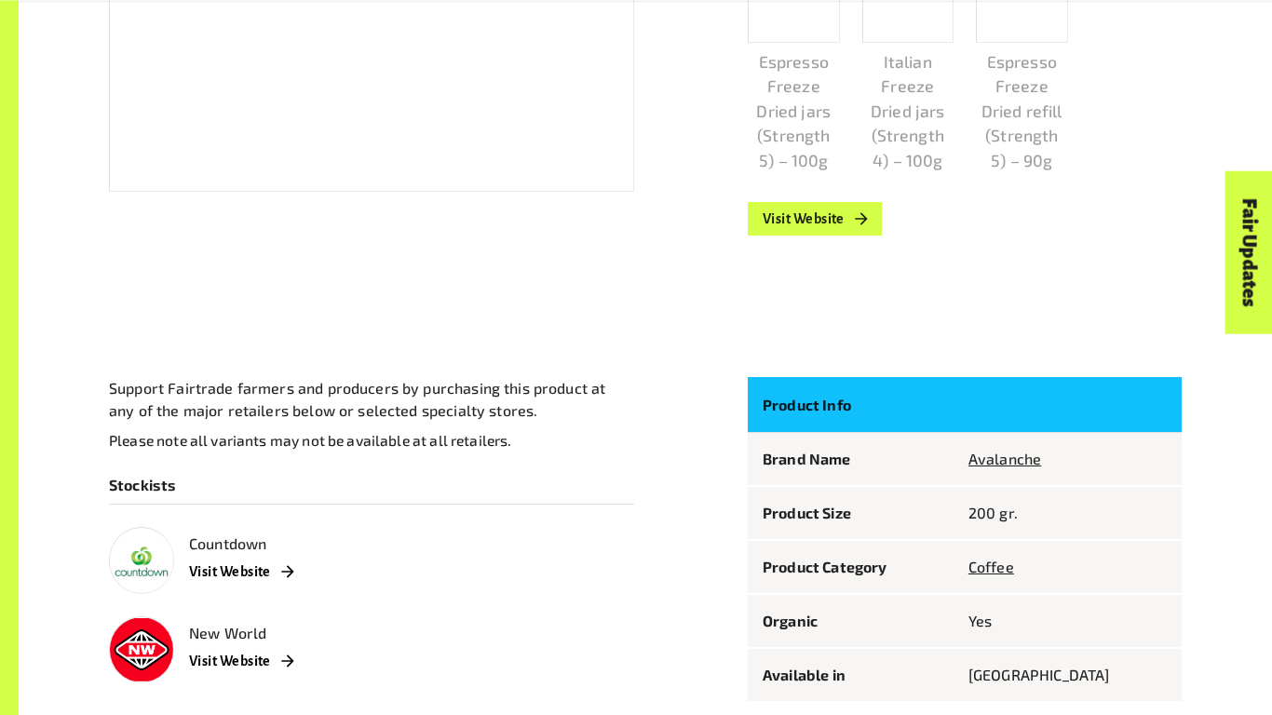
scroll to position [736, 0]
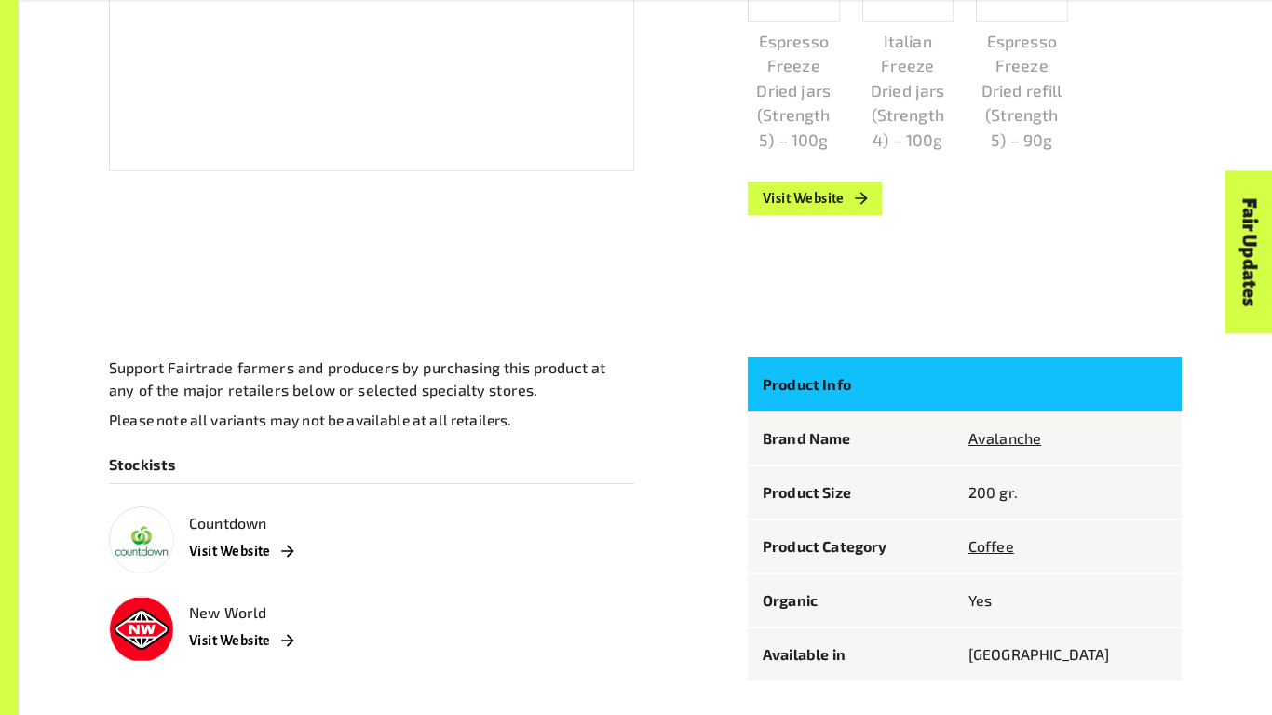
click at [717, 484] on div "Melt Whole Bean (Strength 4) – 200g Avalanche 200 gr. Espresso Freeze Dried jar…" at bounding box center [634, 152] width 1095 height 1107
drag, startPoint x: 717, startPoint y: 484, endPoint x: 856, endPoint y: 489, distance: 138.9
click at [856, 489] on div "Melt Whole Bean (Strength 4) – 200g Avalanche 200 gr. Espresso Freeze Dried jar…" at bounding box center [634, 152] width 1095 height 1107
click at [856, 489] on p "Product Size" at bounding box center [851, 493] width 176 height 22
drag, startPoint x: 856, startPoint y: 489, endPoint x: 695, endPoint y: 502, distance: 161.7
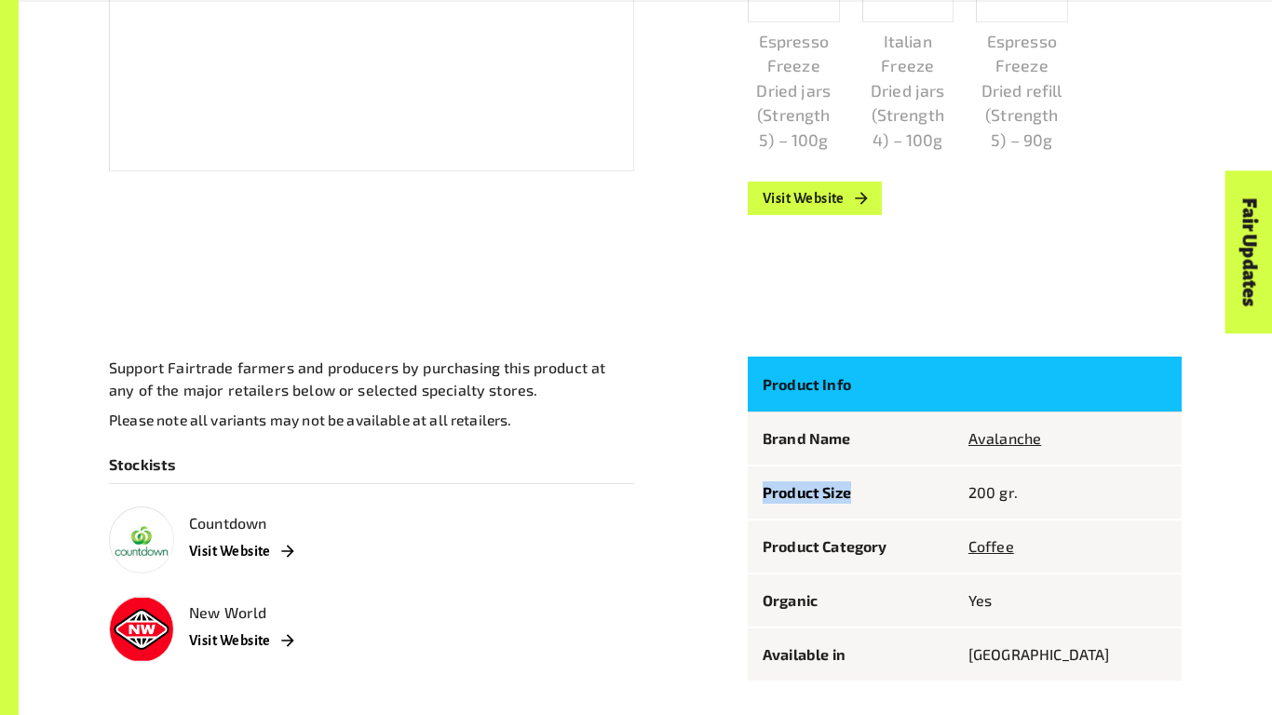
click at [695, 502] on div "Melt Whole Bean (Strength 4) – 200g Avalanche 200 gr. Espresso Freeze Dried jar…" at bounding box center [634, 152] width 1095 height 1107
drag, startPoint x: 695, startPoint y: 502, endPoint x: 850, endPoint y: 476, distance: 157.7
click at [850, 476] on div "Melt Whole Bean (Strength 4) – 200g Avalanche 200 gr. Espresso Freeze Dried jar…" at bounding box center [634, 152] width 1095 height 1107
click at [850, 476] on td "Product Size" at bounding box center [851, 493] width 206 height 54
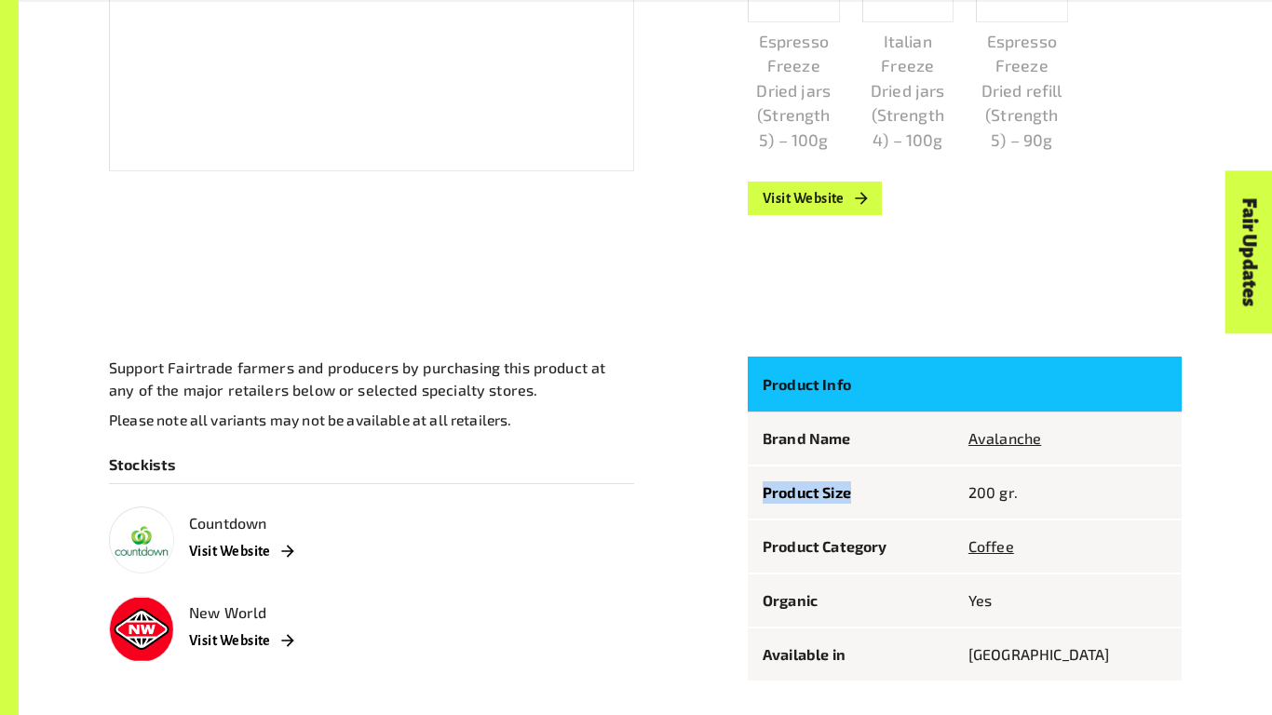
drag, startPoint x: 850, startPoint y: 476, endPoint x: 743, endPoint y: 480, distance: 107.2
click at [743, 480] on div "Product Info Brand Name Avalanche Product Size 200 gr. Product Category Coffee …" at bounding box center [954, 508] width 456 height 348
drag, startPoint x: 743, startPoint y: 480, endPoint x: 832, endPoint y: 515, distance: 95.3
click at [832, 515] on div "Product Info Brand Name Avalanche Product Size 200 gr. Product Category Coffee …" at bounding box center [954, 508] width 456 height 348
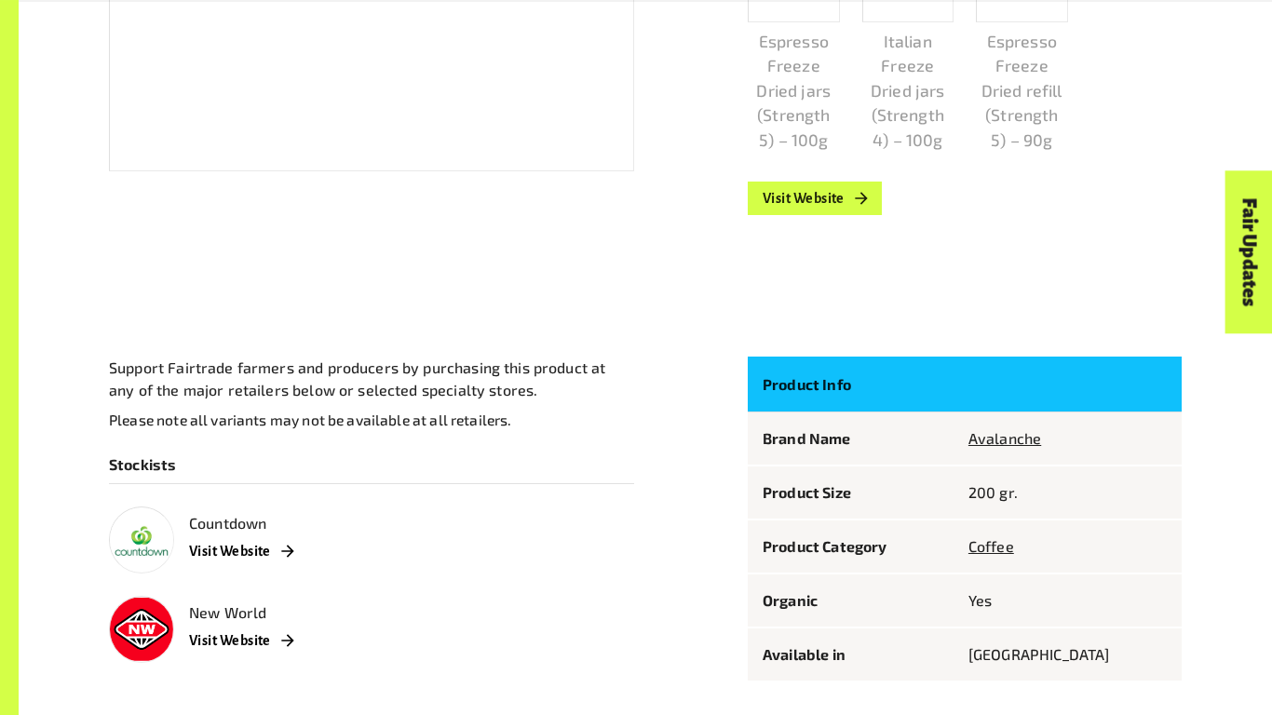
click at [832, 515] on td "Product Size" at bounding box center [851, 493] width 206 height 54
drag, startPoint x: 832, startPoint y: 515, endPoint x: 440, endPoint y: 401, distance: 408.5
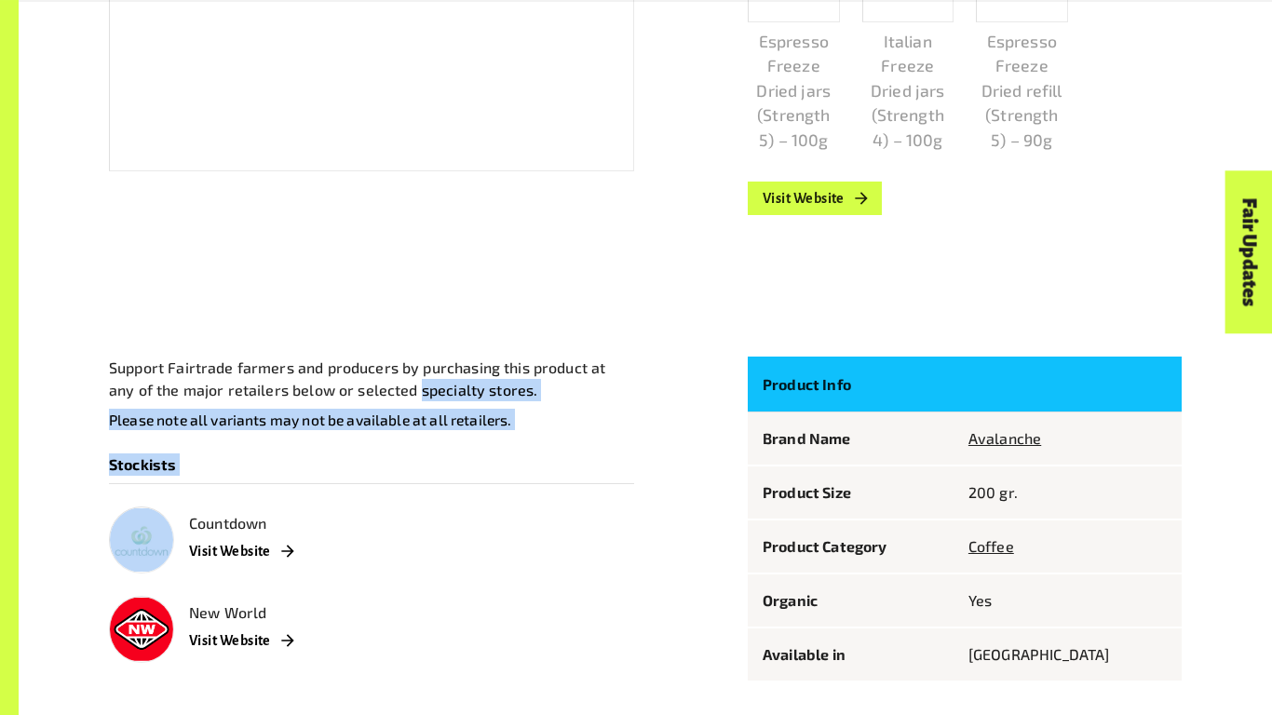
click at [440, 401] on div "Melt Whole Bean (Strength 4) – 200g Avalanche 200 gr. Espresso Freeze Dried jar…" at bounding box center [634, 152] width 1095 height 1107
click at [440, 401] on p "Support Fairtrade farmers and producers by purchasing this product at any of th…" at bounding box center [371, 379] width 525 height 45
drag, startPoint x: 440, startPoint y: 401, endPoint x: 491, endPoint y: 428, distance: 57.9
click at [491, 428] on div "Support Fairtrade farmers and producers by purchasing this product at any of th…" at bounding box center [371, 394] width 525 height 74
click at [491, 428] on p "Please note all variants may not be available at all retailers." at bounding box center [371, 419] width 525 height 21
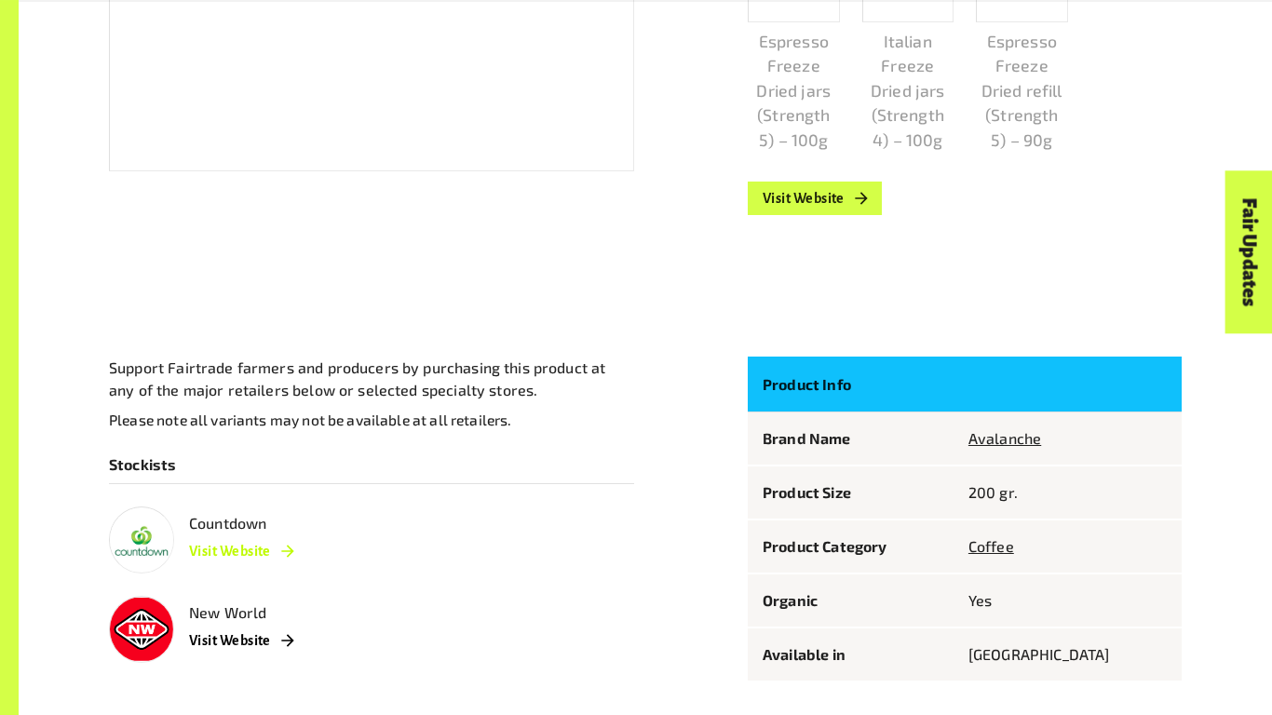
click at [241, 559] on link "Visit Website" at bounding box center [241, 552] width 104 height 34
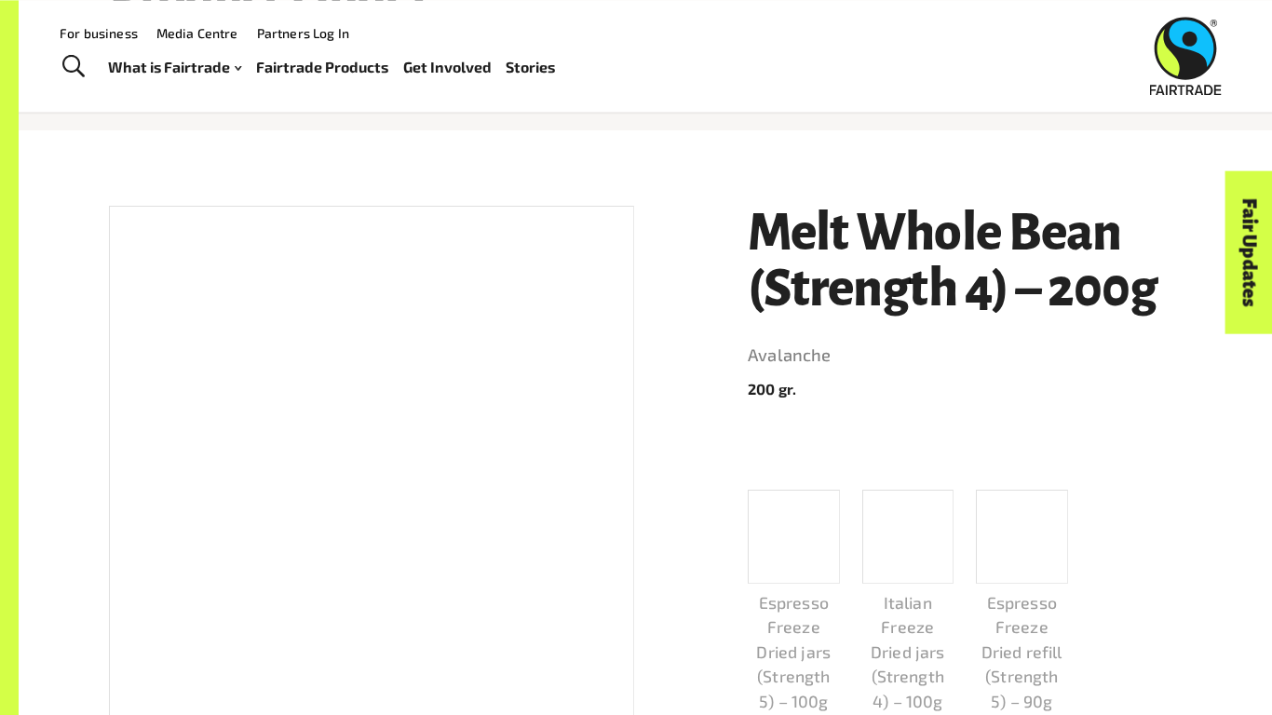
scroll to position [172, 0]
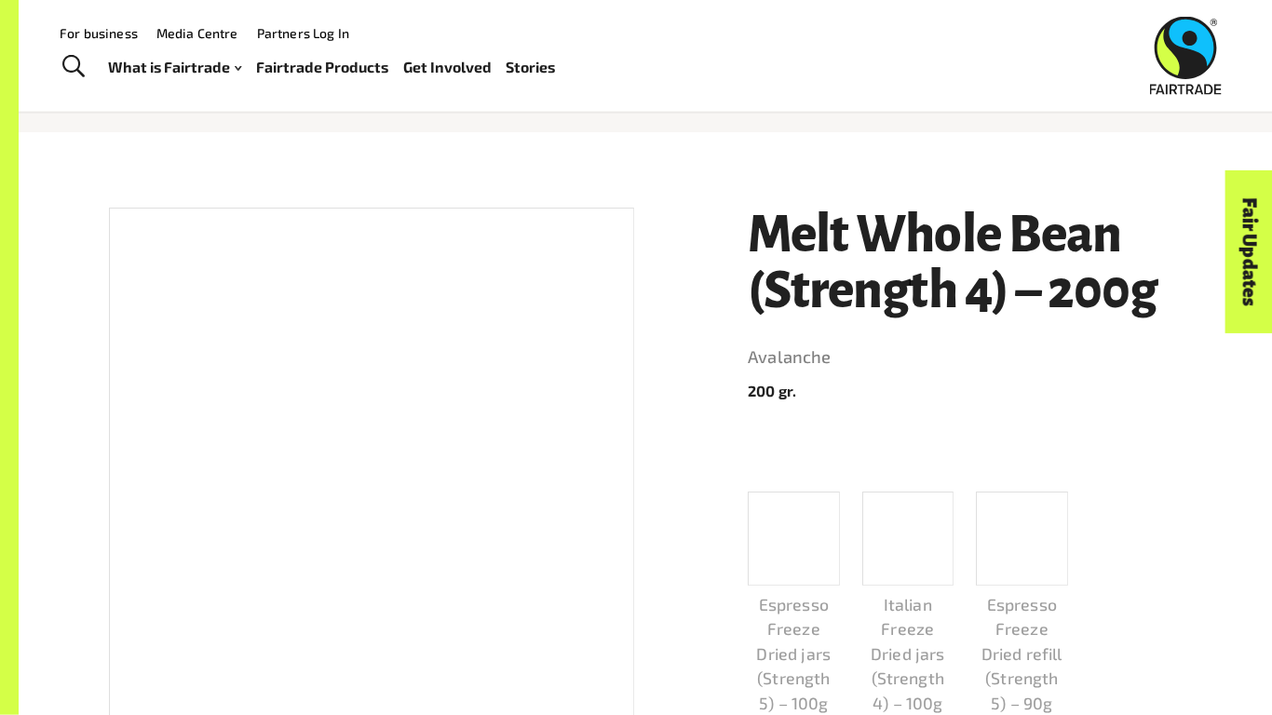
click at [818, 224] on h1 "Melt Whole Bean (Strength 4) – 200g" at bounding box center [965, 263] width 434 height 111
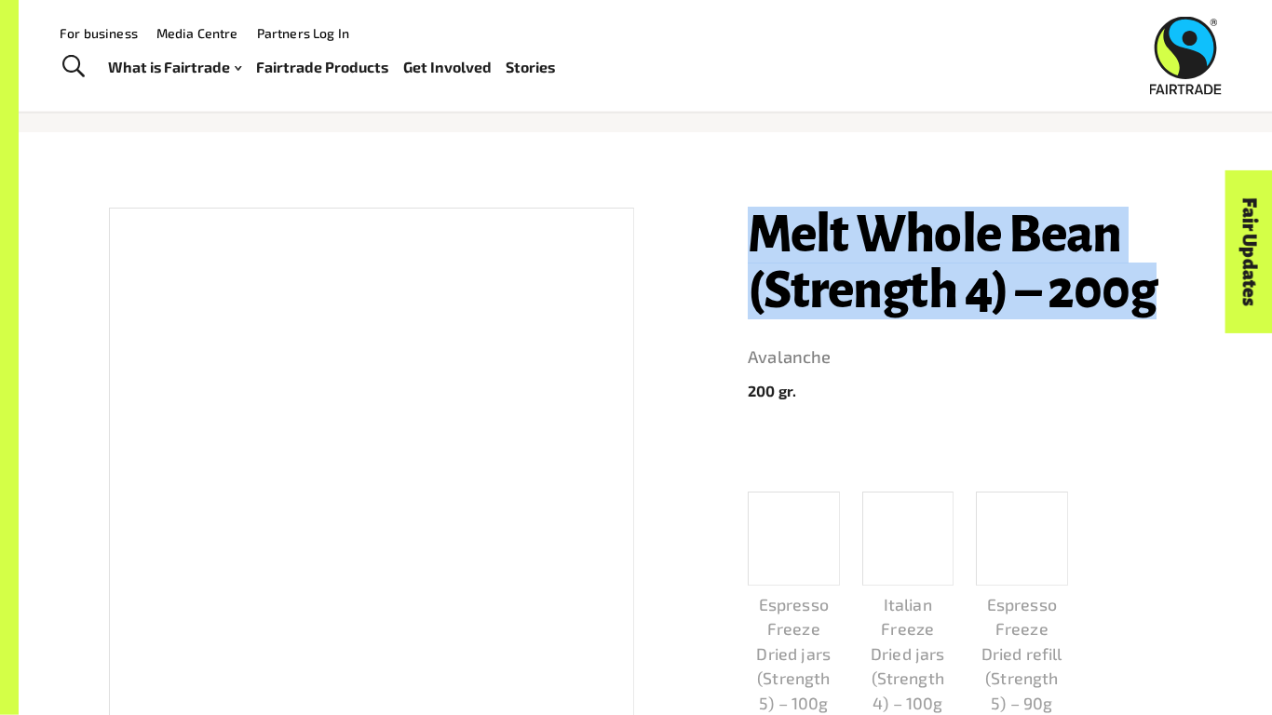
drag, startPoint x: 818, startPoint y: 224, endPoint x: 1139, endPoint y: 282, distance: 326.5
click at [1139, 282] on h1 "Melt Whole Bean (Strength 4) – 200g" at bounding box center [965, 263] width 434 height 111
copy h1 "Melt Whole Bean (Strength 4) – 200g"
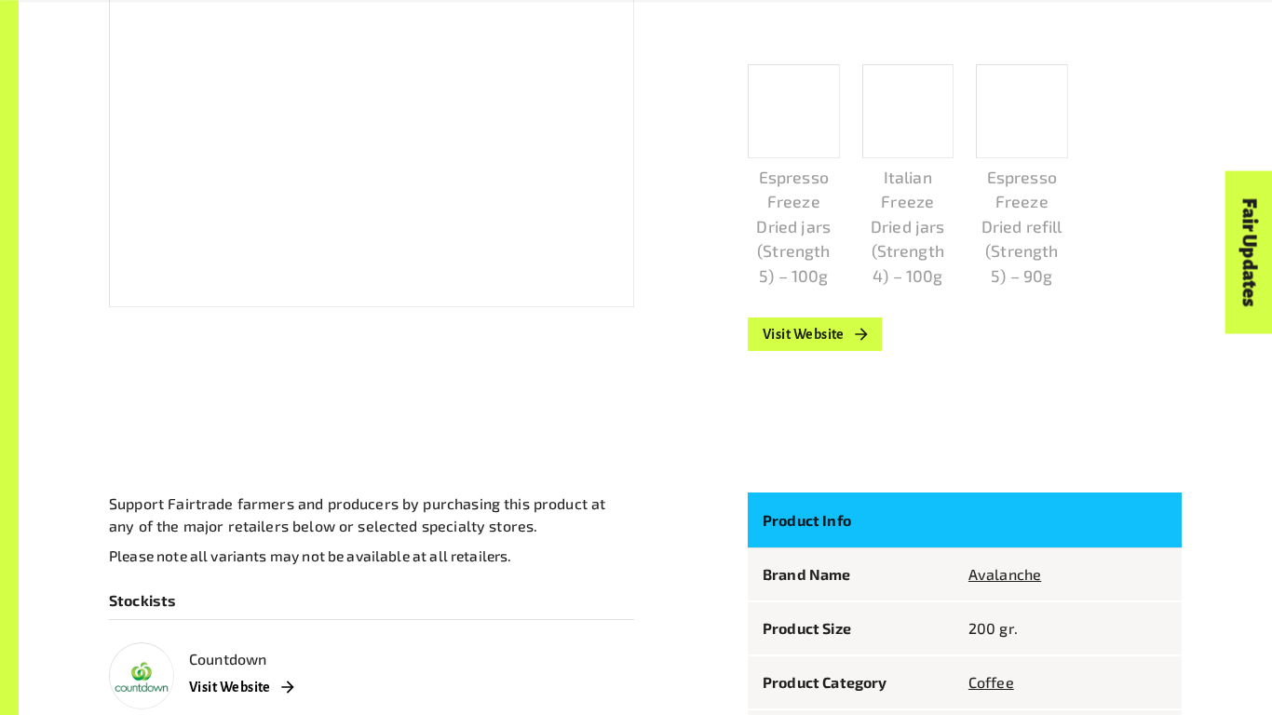
scroll to position [781, 0]
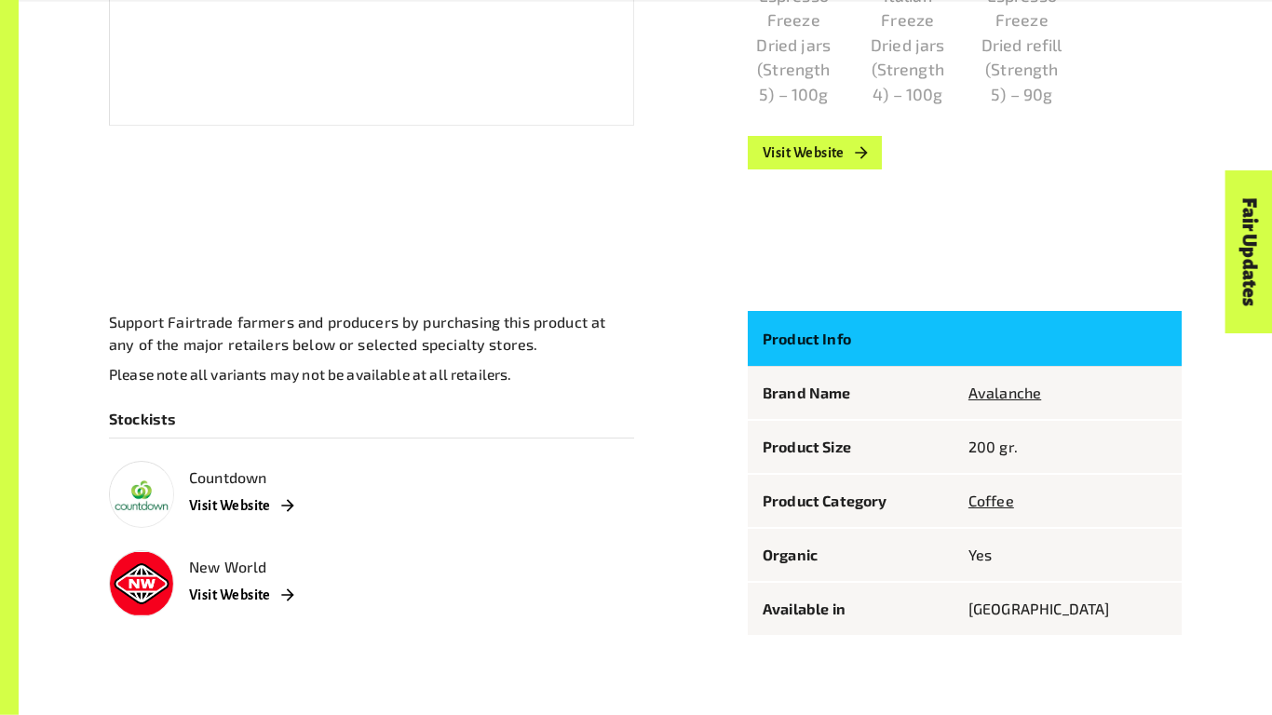
click at [608, 449] on div "Support Fairtrade farmers and producers by purchasing this product at any of th…" at bounding box center [371, 464] width 525 height 306
click at [857, 528] on td "Product Category" at bounding box center [851, 501] width 206 height 54
drag, startPoint x: 857, startPoint y: 528, endPoint x: 727, endPoint y: 440, distance: 156.8
click at [727, 440] on div "Product Info Brand Name Avalanche Product Size 200 gr. Product Category Coffee …" at bounding box center [954, 463] width 456 height 348
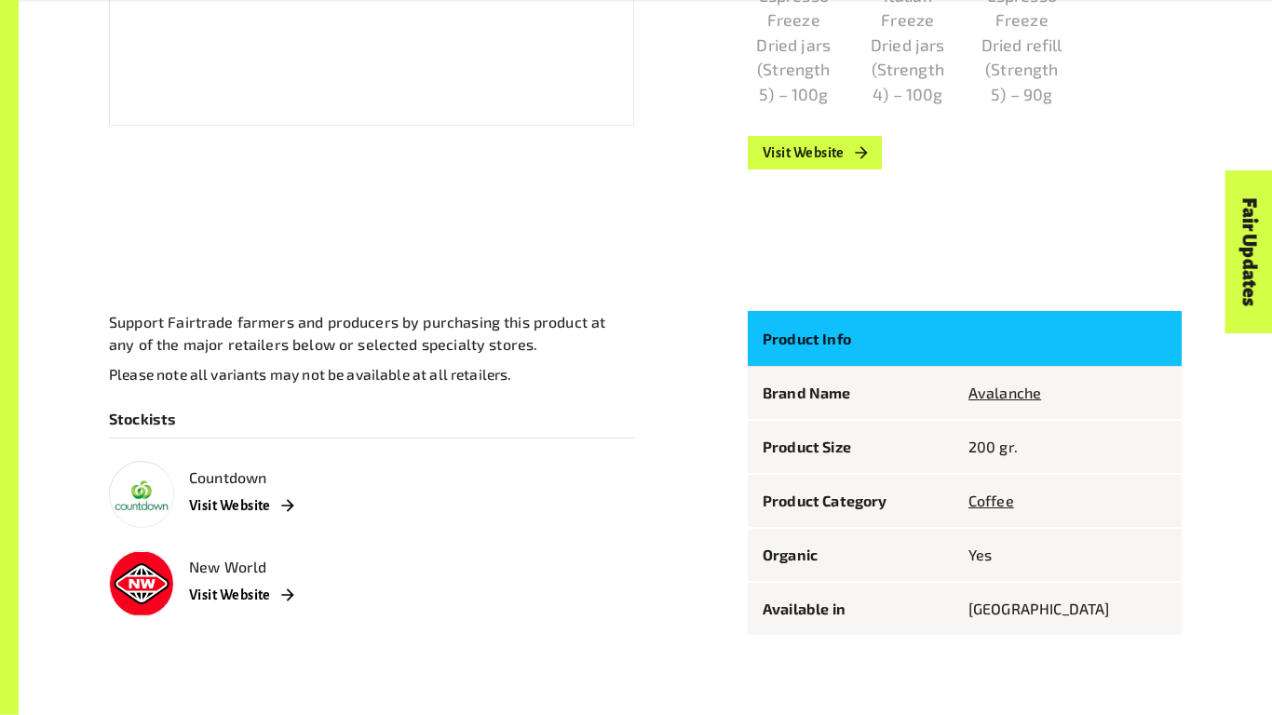
click at [727, 440] on div "Product Info Brand Name Avalanche Product Size 200 gr. Product Category Coffee …" at bounding box center [954, 463] width 456 height 348
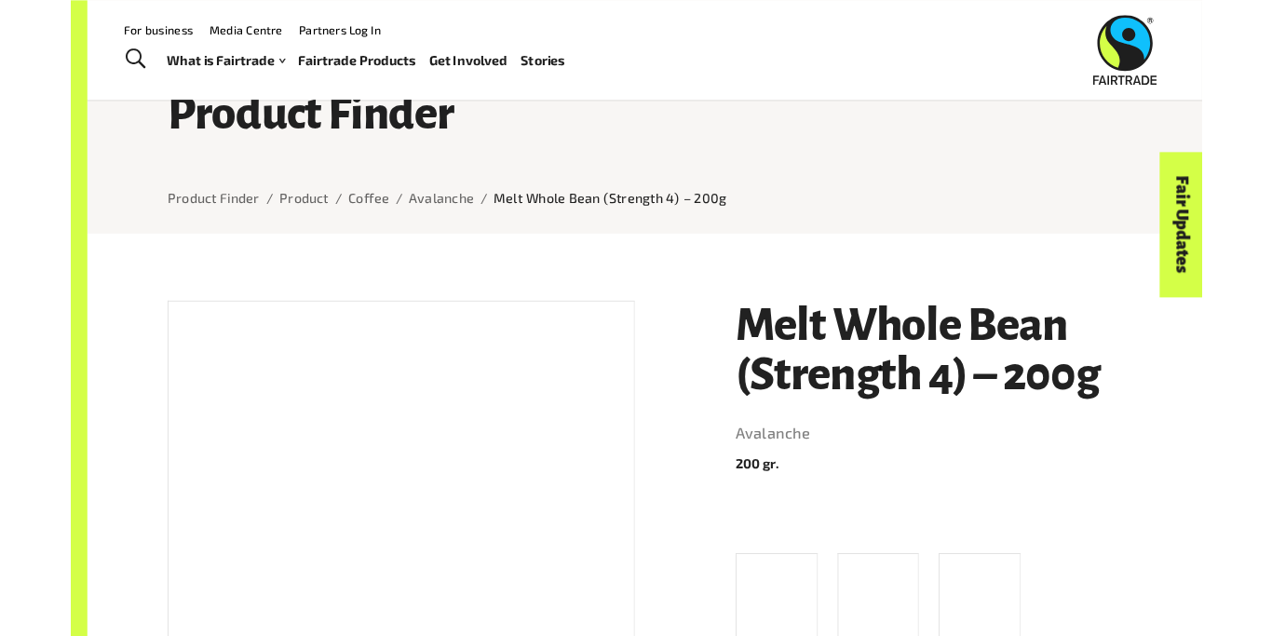
scroll to position [40, 0]
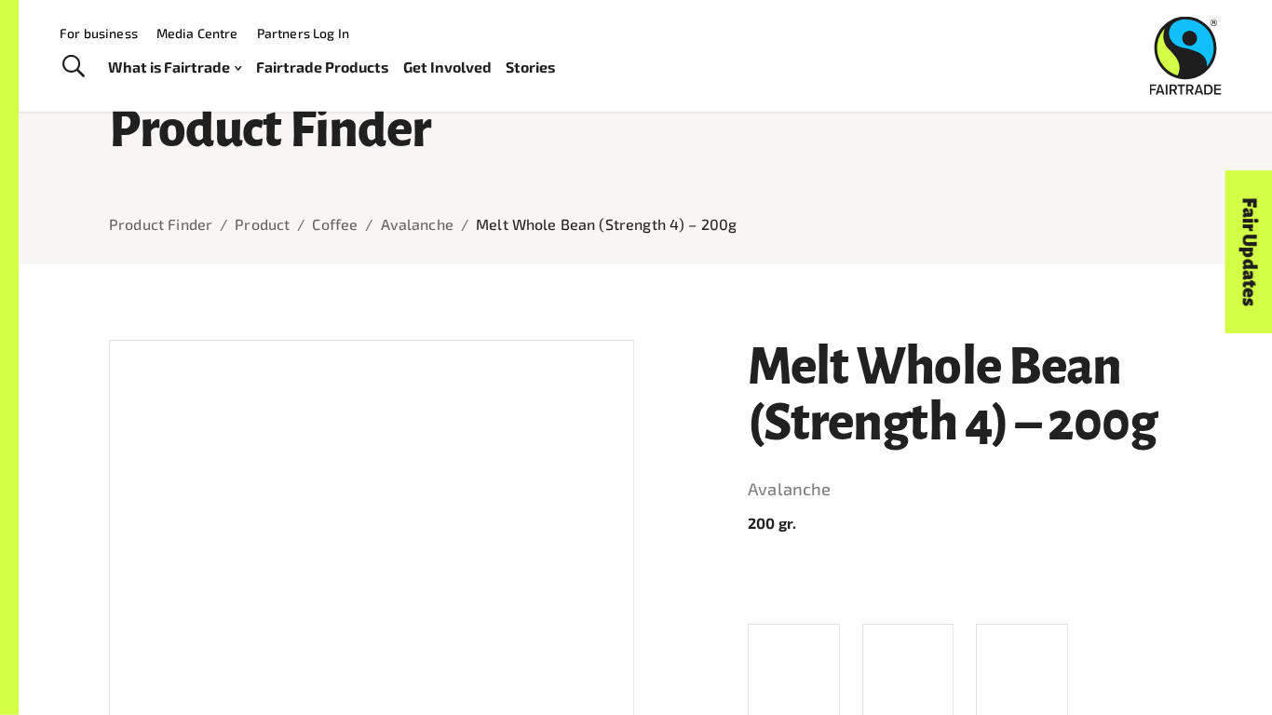
click at [770, 359] on h1 "Melt Whole Bean (Strength 4) – 200g" at bounding box center [965, 395] width 434 height 111
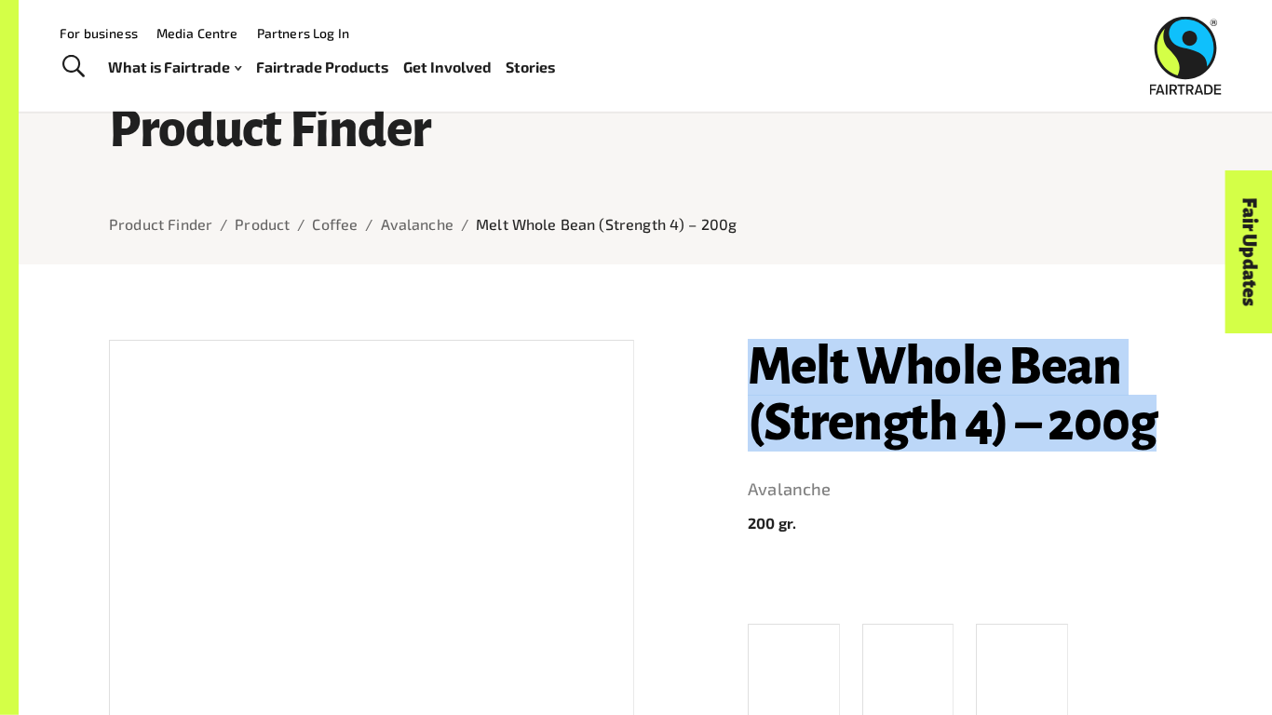
drag, startPoint x: 770, startPoint y: 359, endPoint x: 1080, endPoint y: 411, distance: 313.6
click at [1080, 411] on h1 "Melt Whole Bean (Strength 4) – 200g" at bounding box center [965, 395] width 434 height 111
copy h1 "Melt Whole Bean (Strength 4) – 200g"
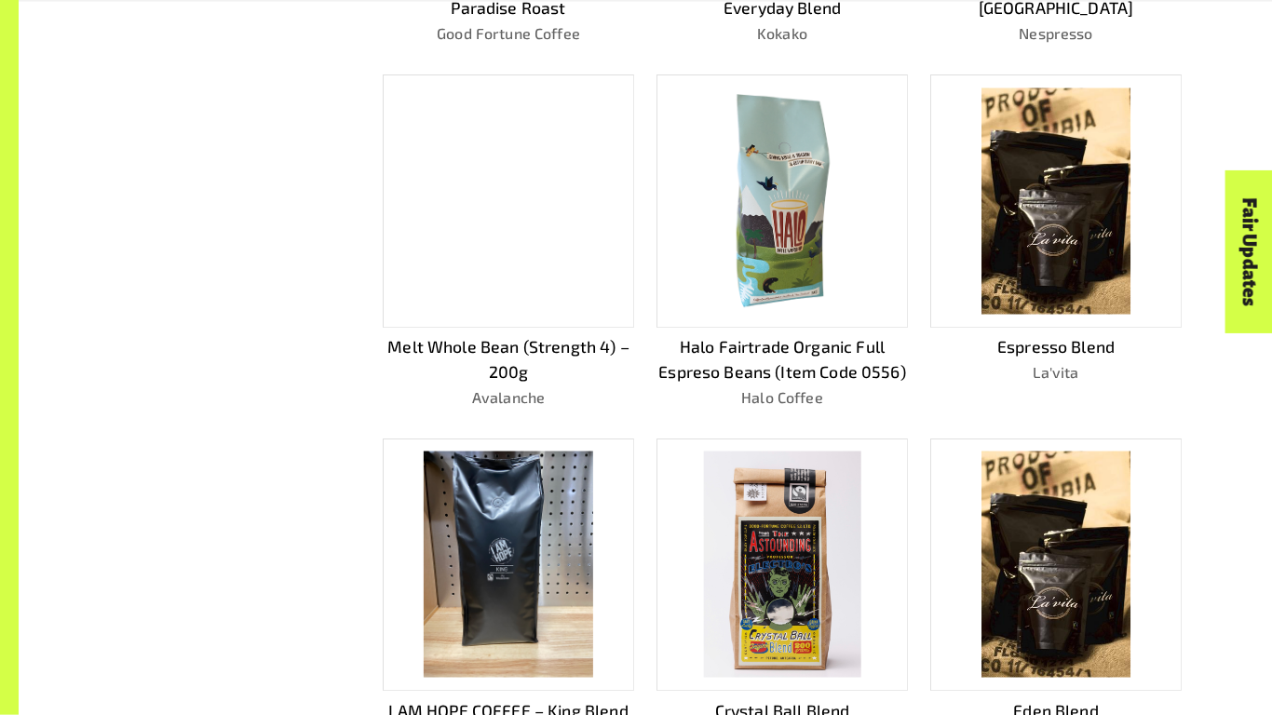
scroll to position [820, 0]
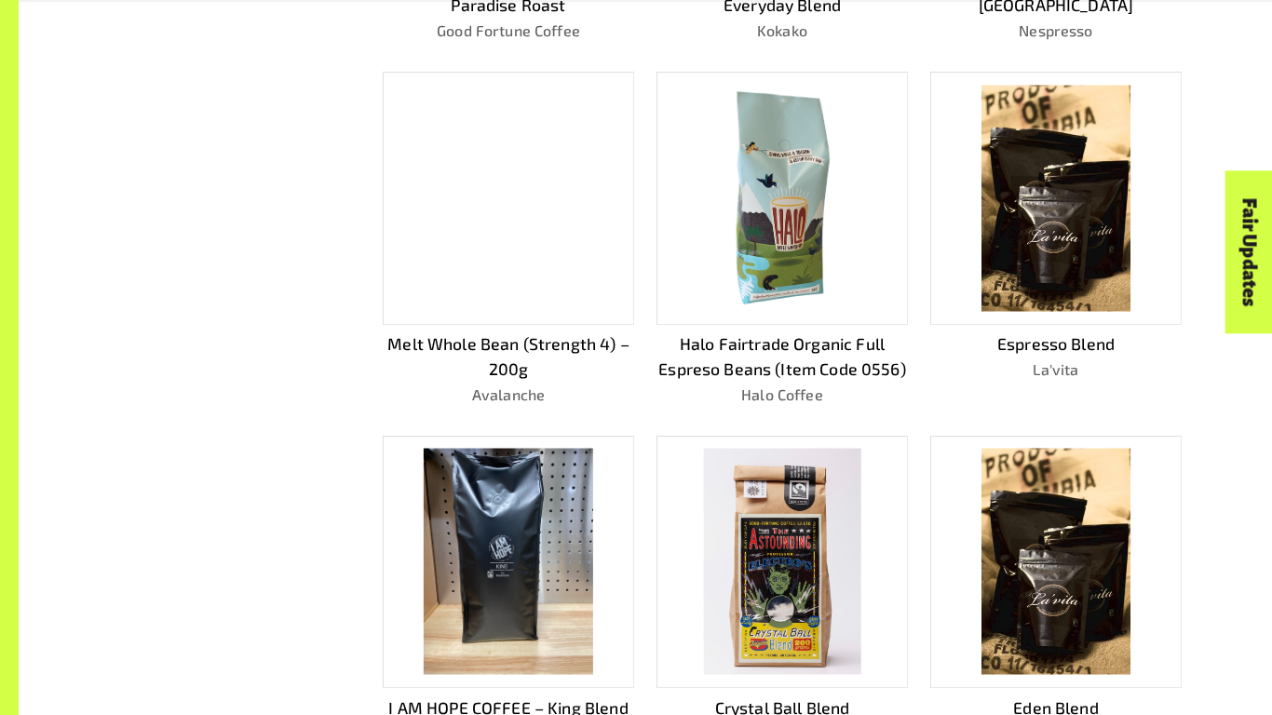
click at [1039, 278] on img at bounding box center [1056, 199] width 149 height 226
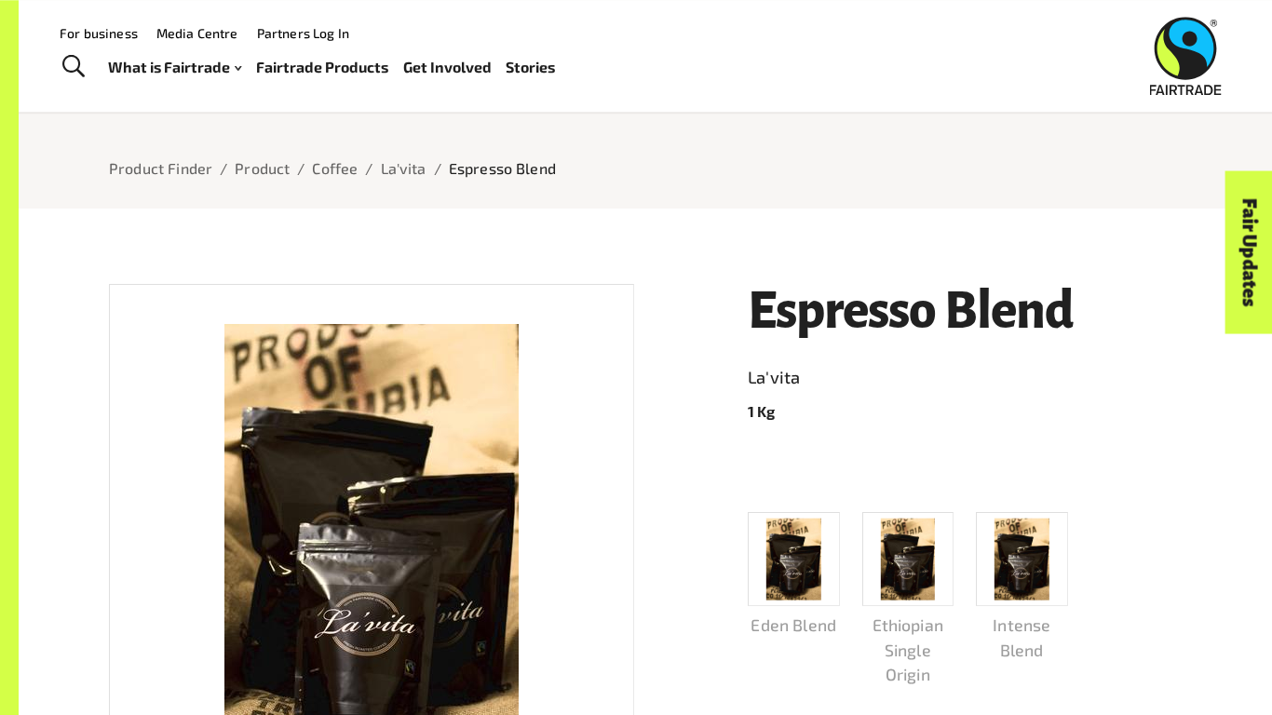
scroll to position [94, 0]
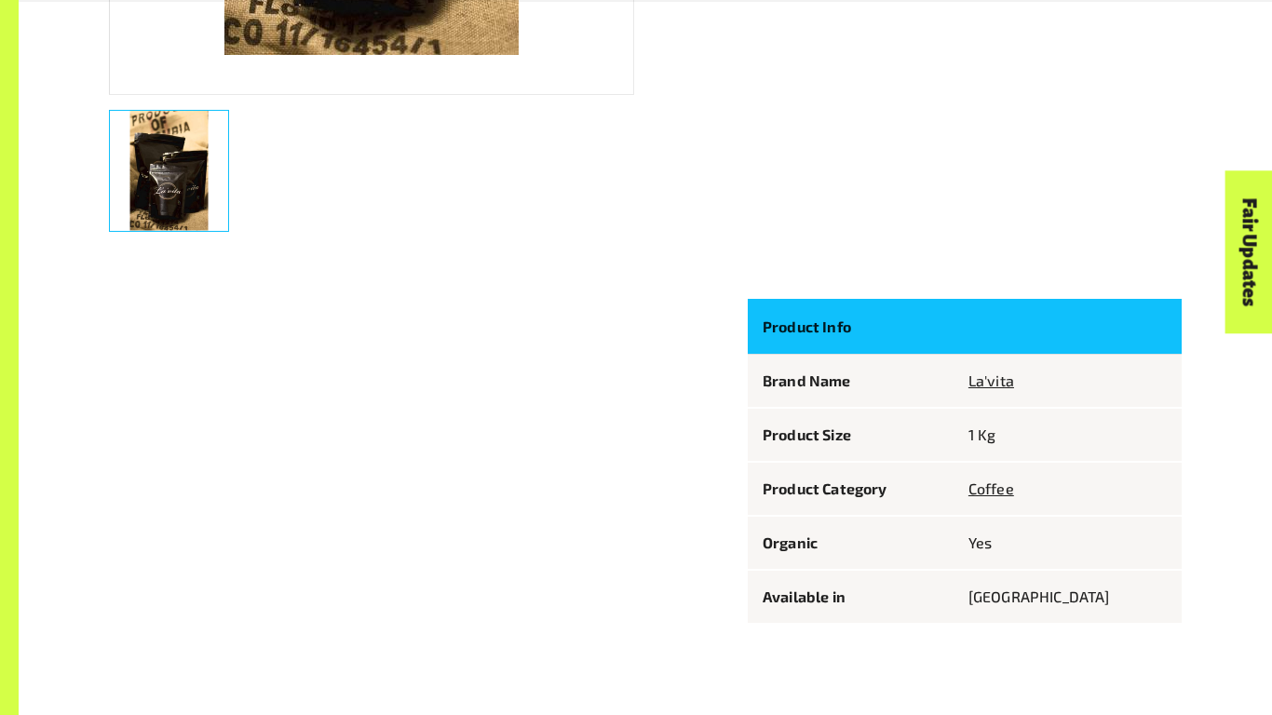
click at [645, 369] on div "Espresso Blend La'vita 1 Kg Eden Blend Ethiopian Single Origin Intense Blend Pr…" at bounding box center [634, 85] width 1095 height 1124
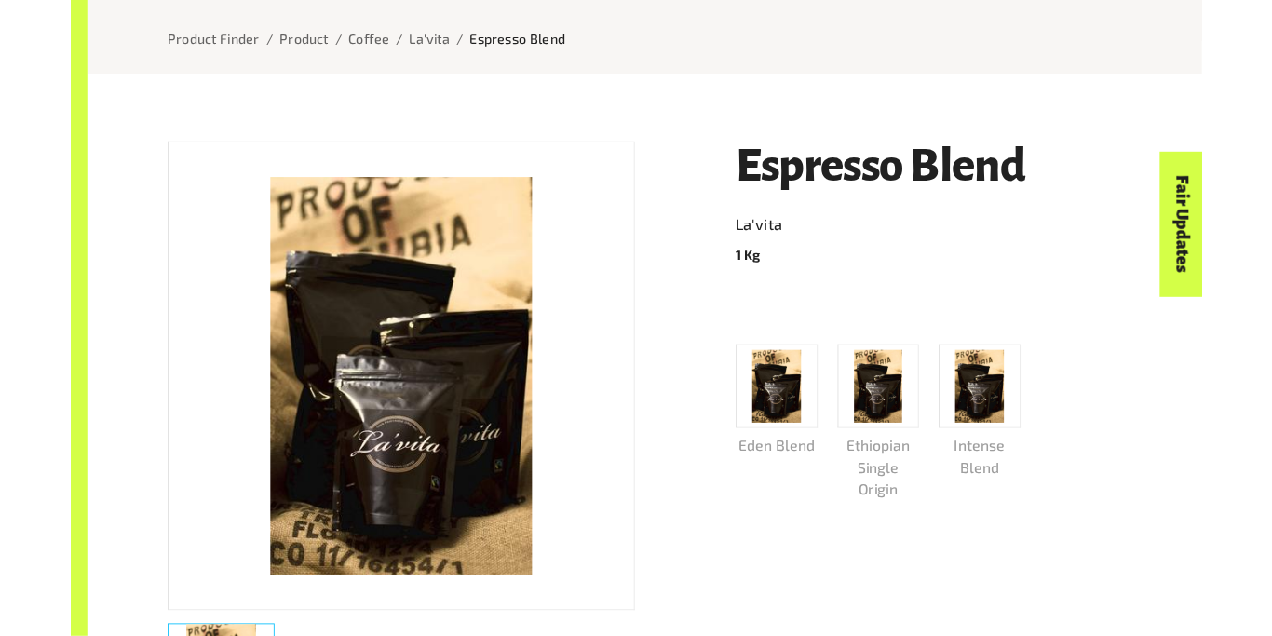
scroll to position [223, 0]
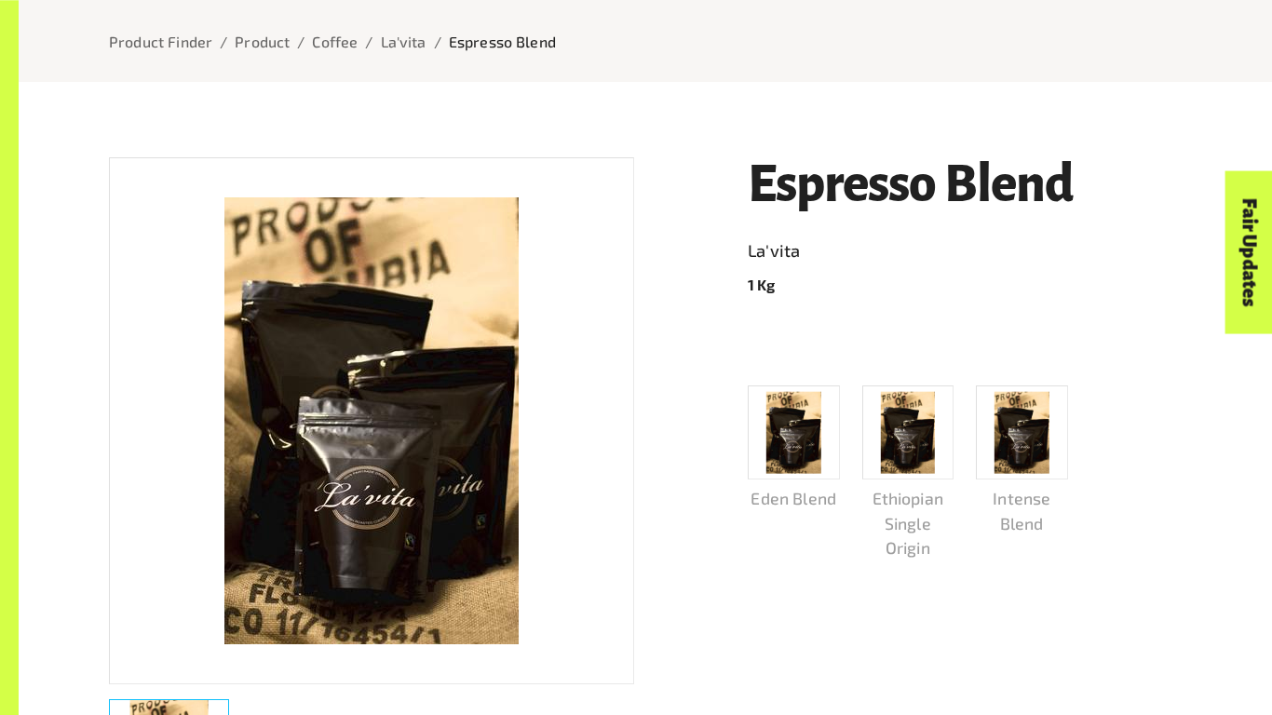
click at [765, 203] on h1 "Espresso Blend" at bounding box center [965, 185] width 434 height 56
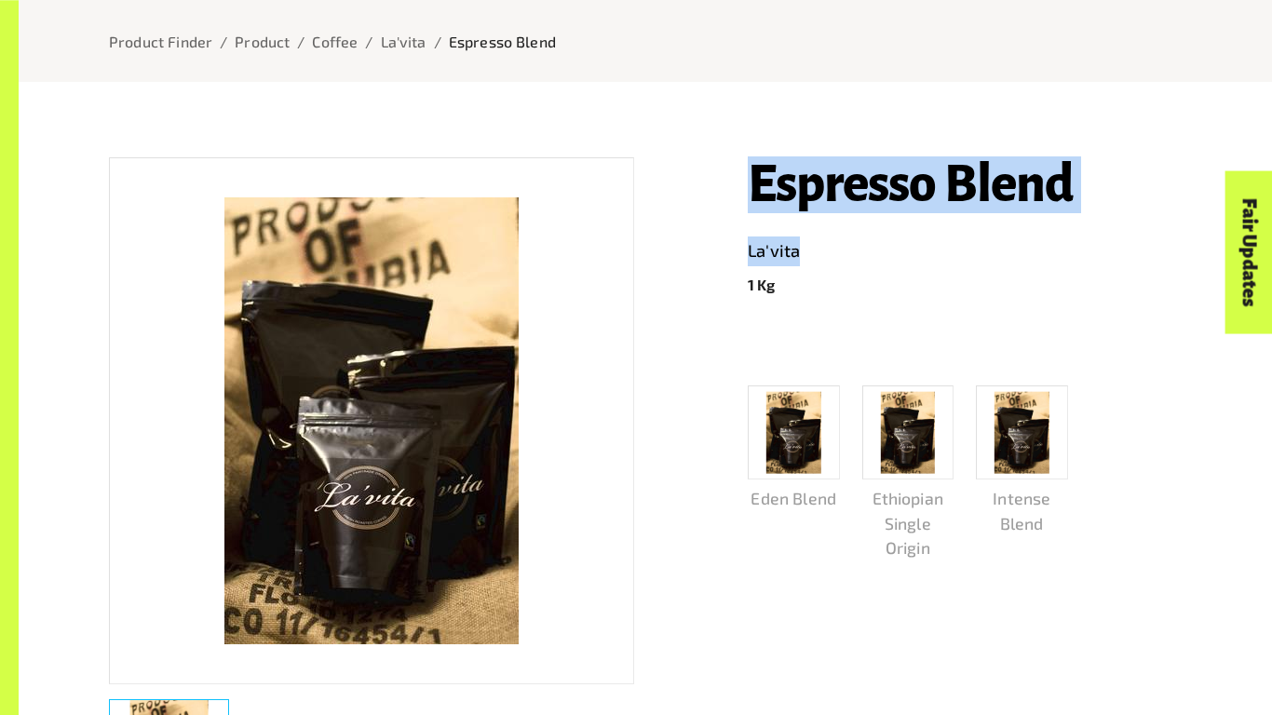
drag, startPoint x: 765, startPoint y: 203, endPoint x: 805, endPoint y: 259, distance: 68.8
click at [805, 259] on header "Espresso Blend La'vita 1 Kg" at bounding box center [965, 227] width 434 height 140
copy header "Espresso Blend La'vita"
